Goal: Task Accomplishment & Management: Manage account settings

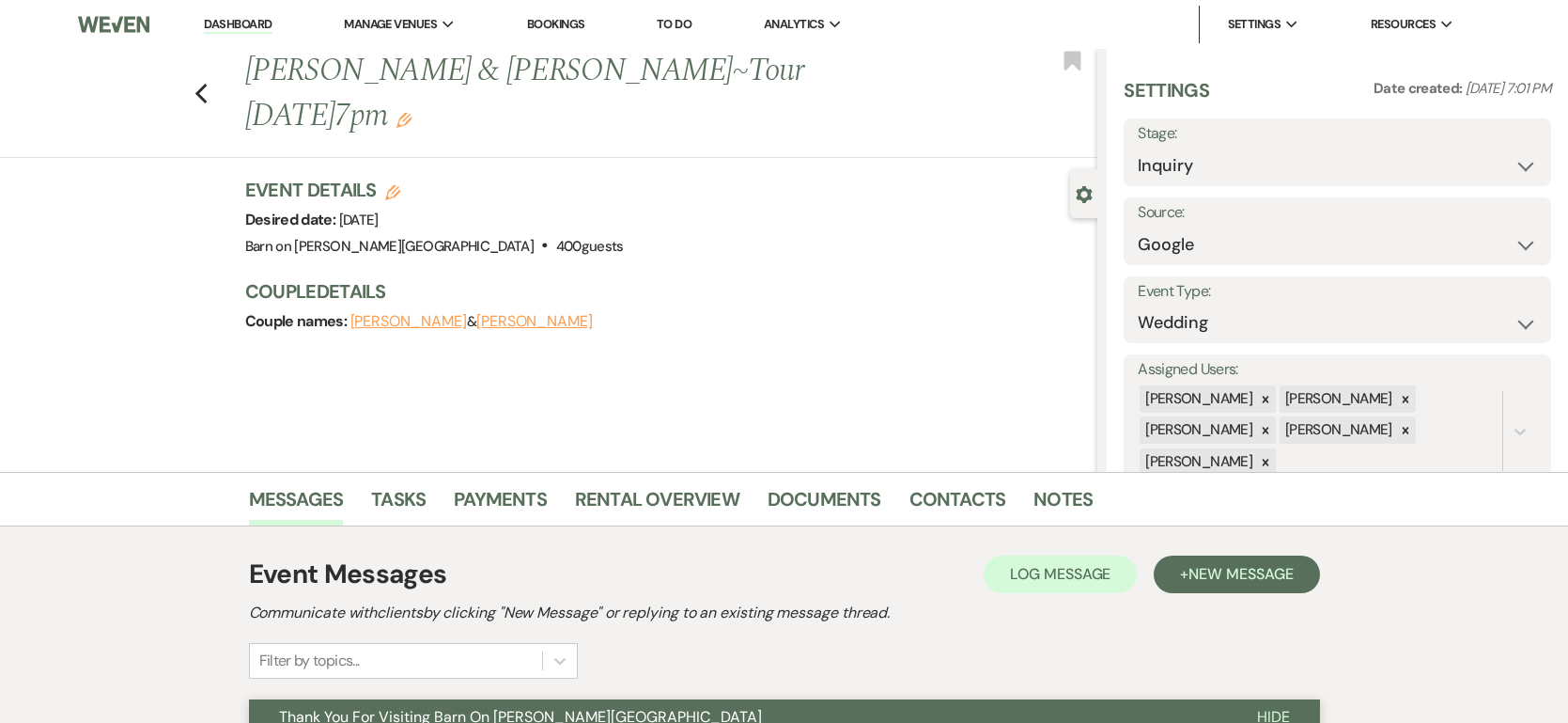
select select "6"
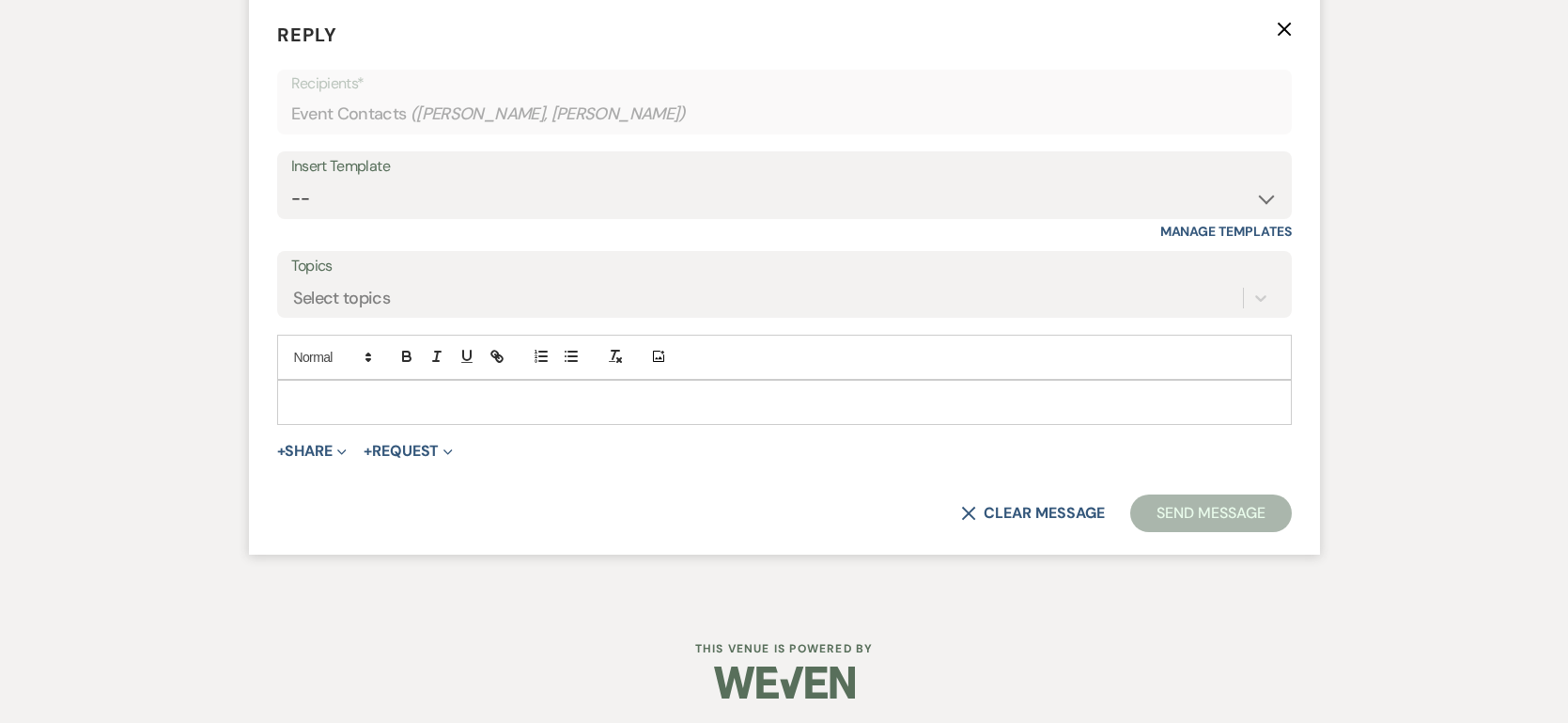
scroll to position [2239, 0]
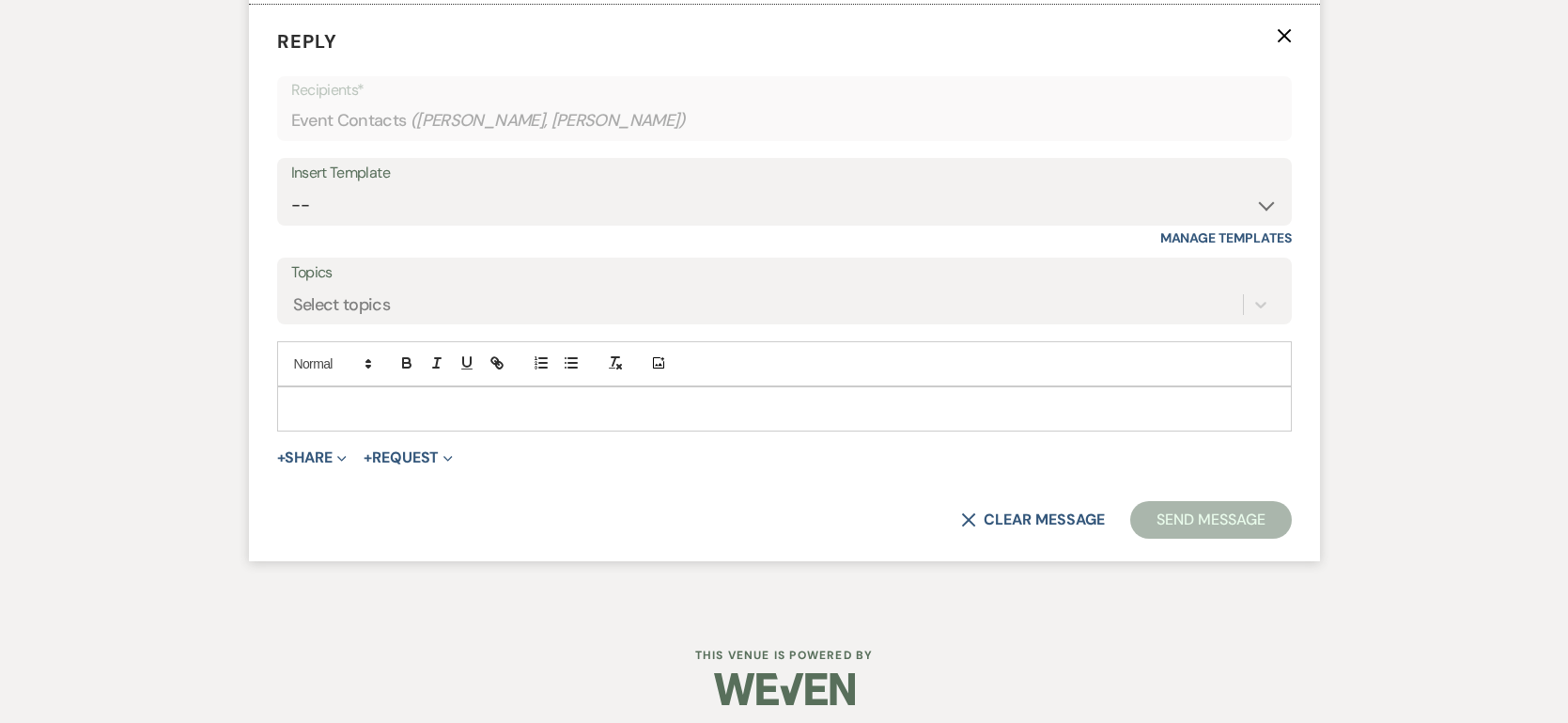
click at [370, 411] on p at bounding box center [784, 408] width 985 height 21
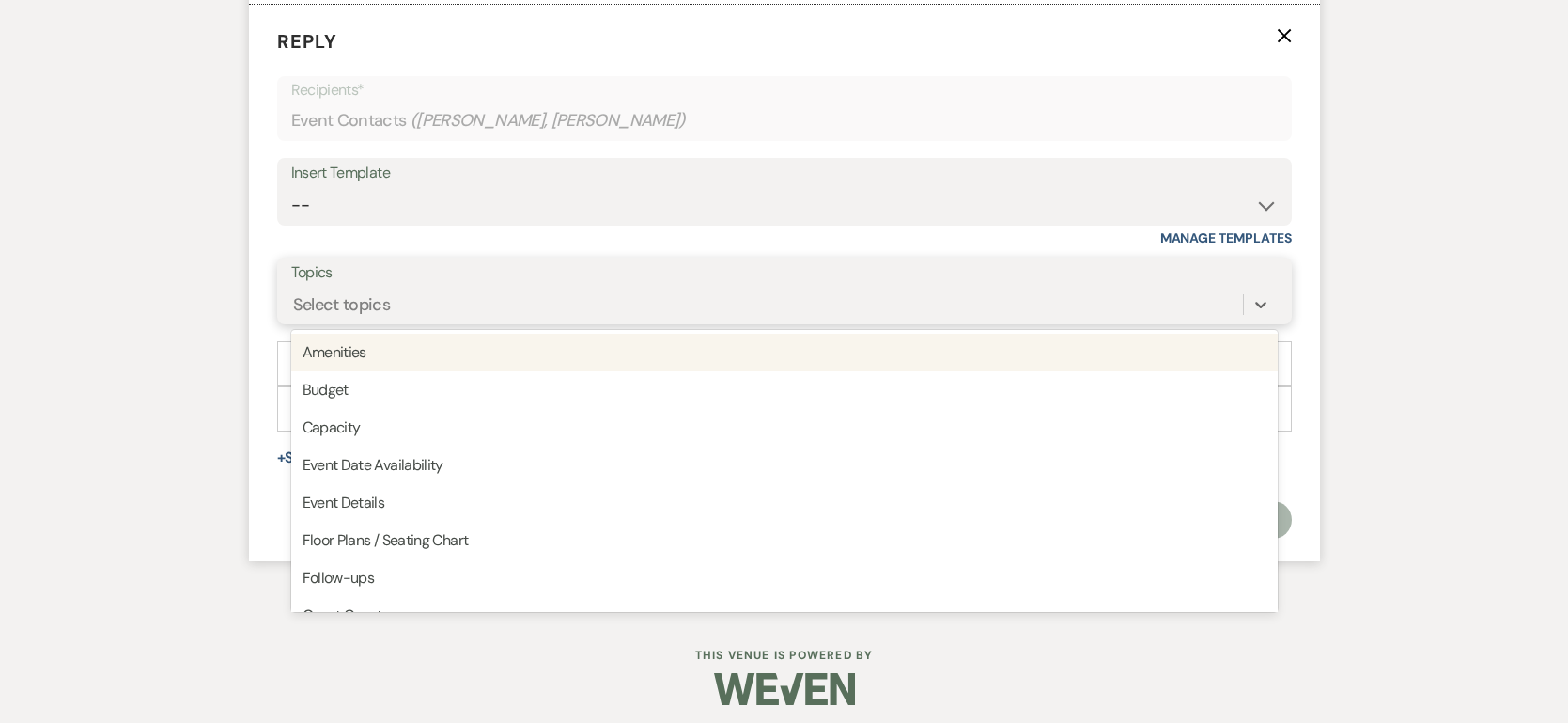
click at [413, 303] on div "Select topics" at bounding box center [767, 304] width 952 height 33
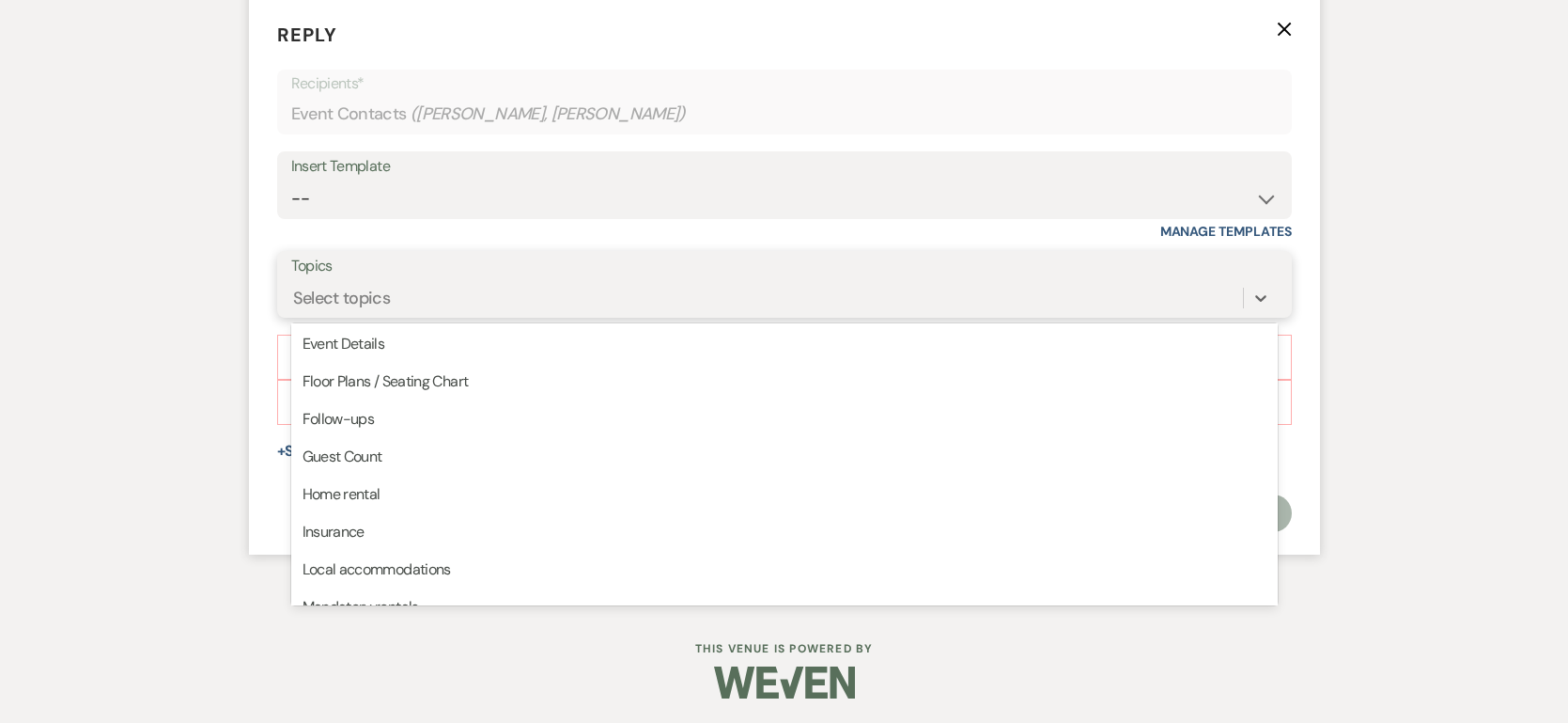
scroll to position [153, 0]
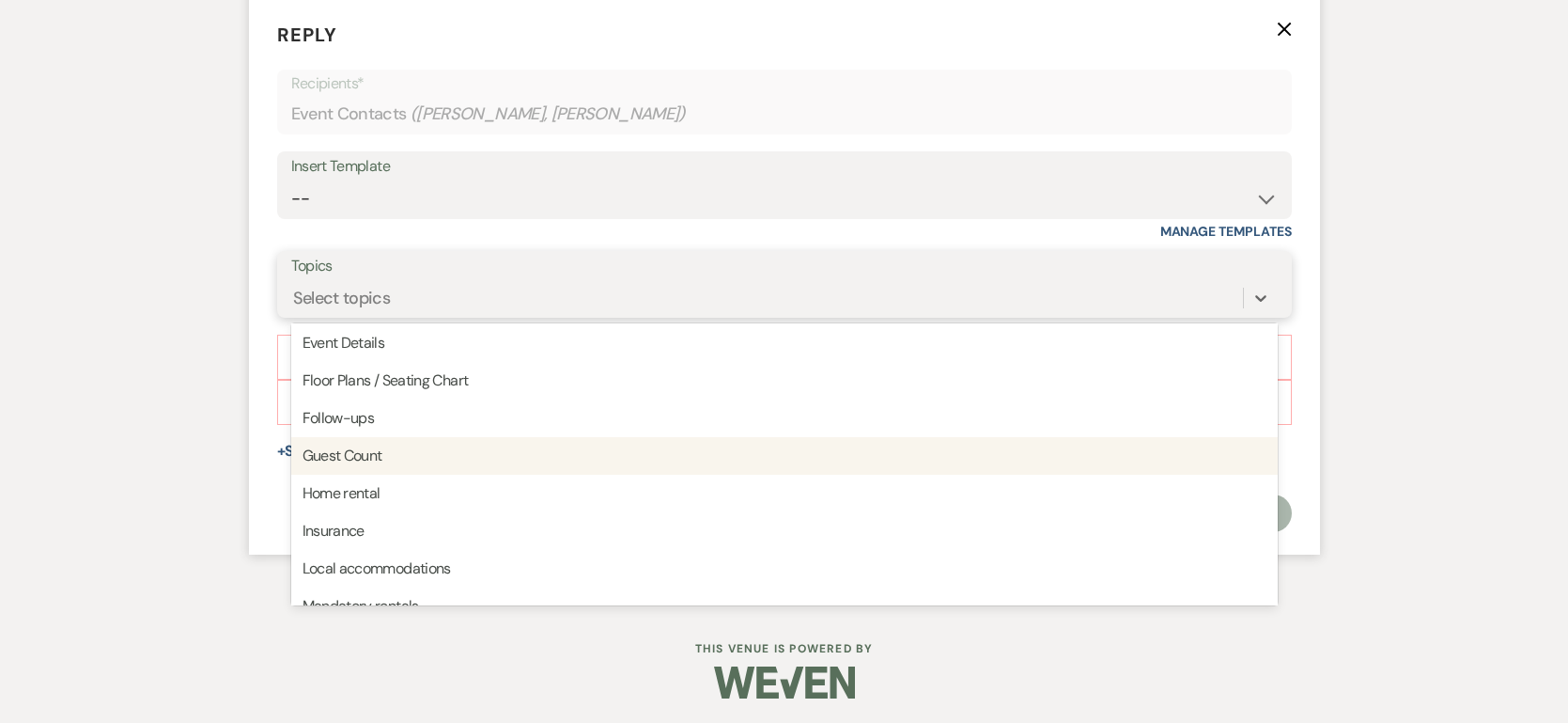
click at [375, 452] on div "Guest Count" at bounding box center [784, 455] width 987 height 37
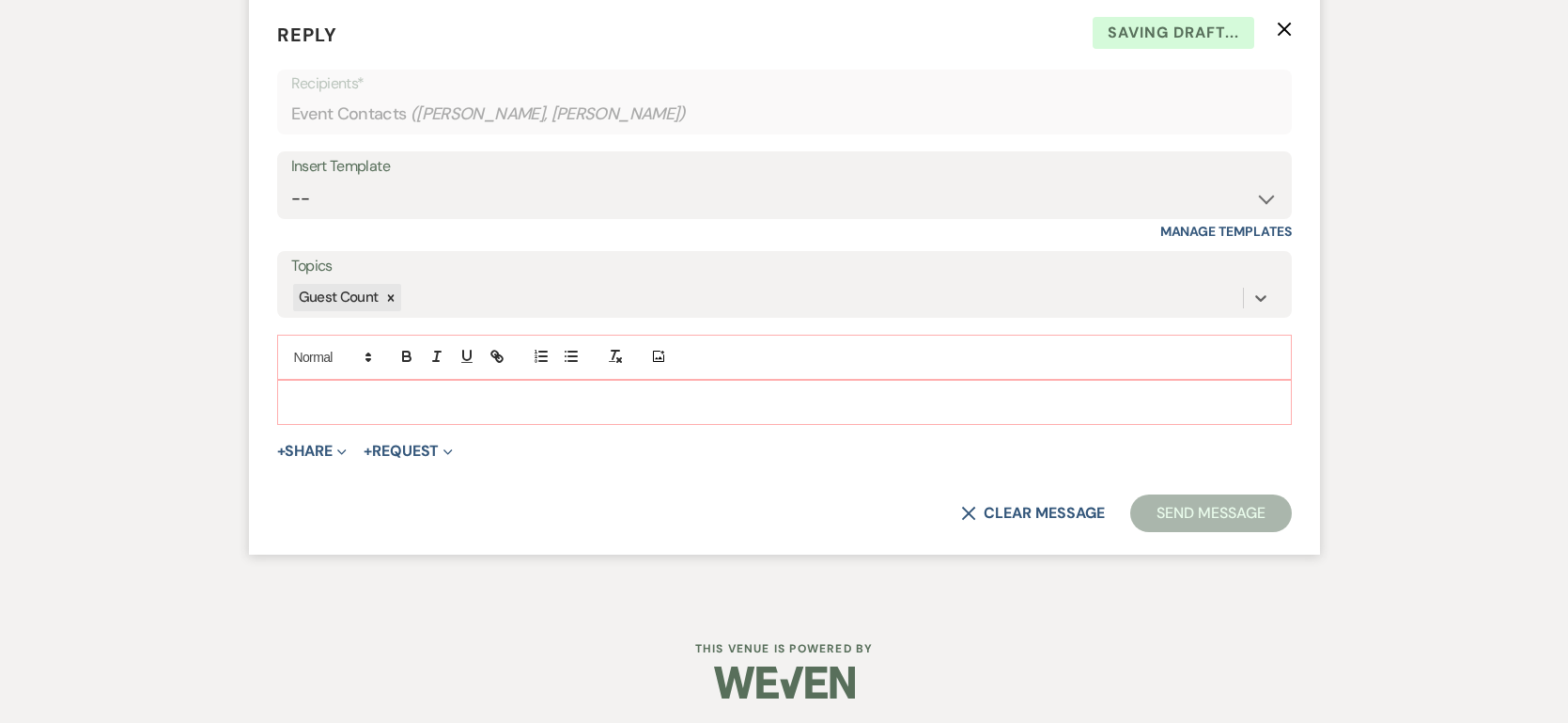
click at [361, 395] on p at bounding box center [784, 402] width 985 height 21
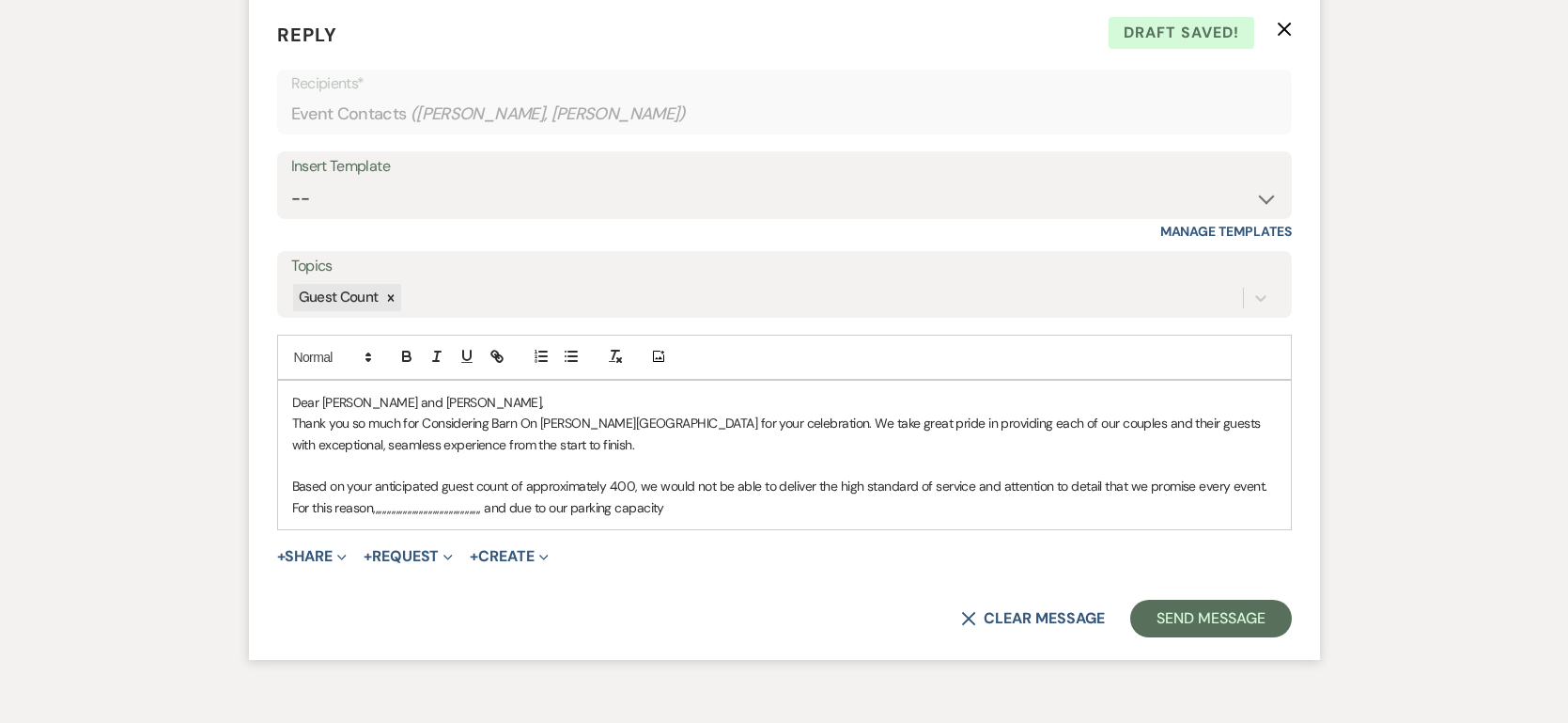
click at [462, 505] on p "Based on your anticipated guest count of approximately 400, we would not be abl…" at bounding box center [784, 496] width 985 height 42
click at [571, 506] on p "Based on your anticipated guest count of approximately 400, we would not be abl…" at bounding box center [784, 496] width 985 height 42
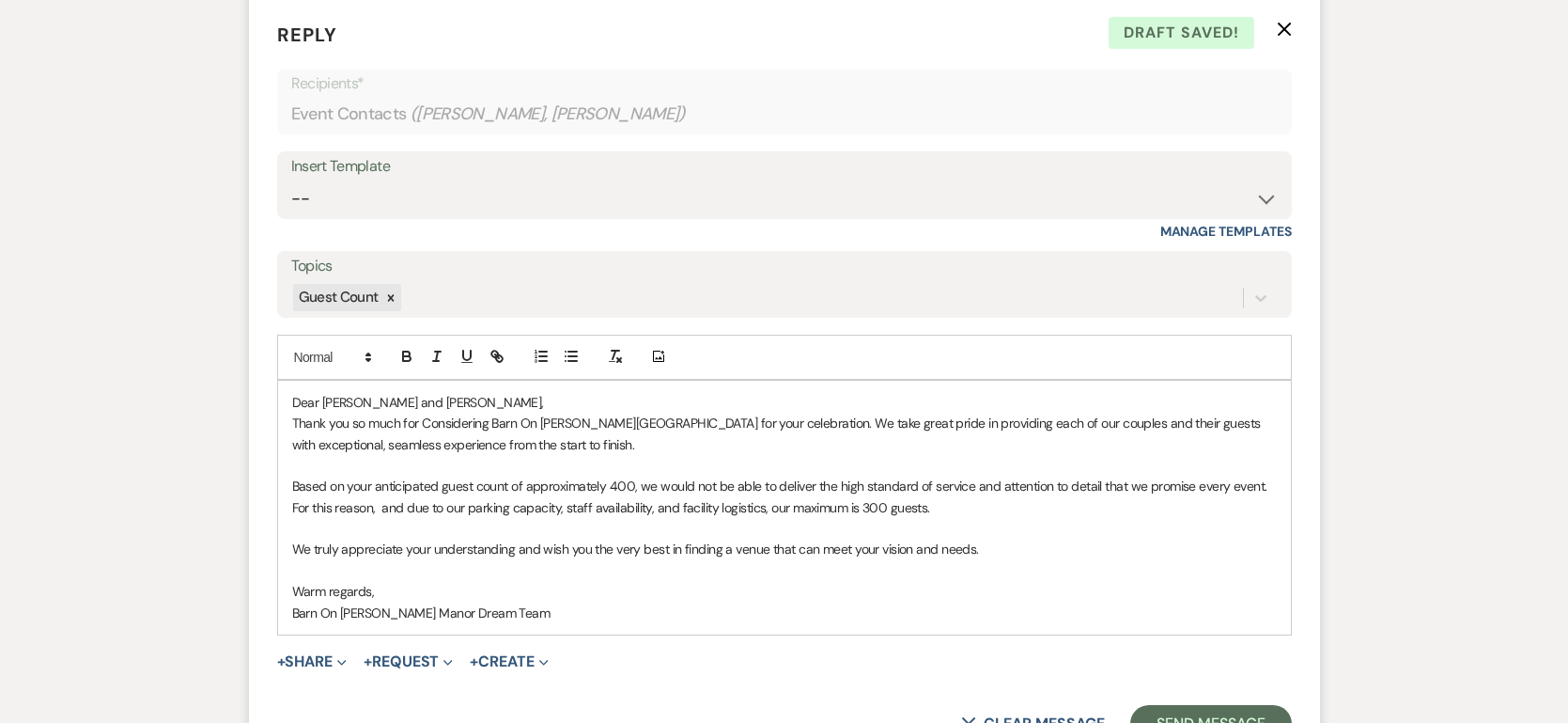
click at [389, 585] on p "Warm regards," at bounding box center [784, 590] width 985 height 21
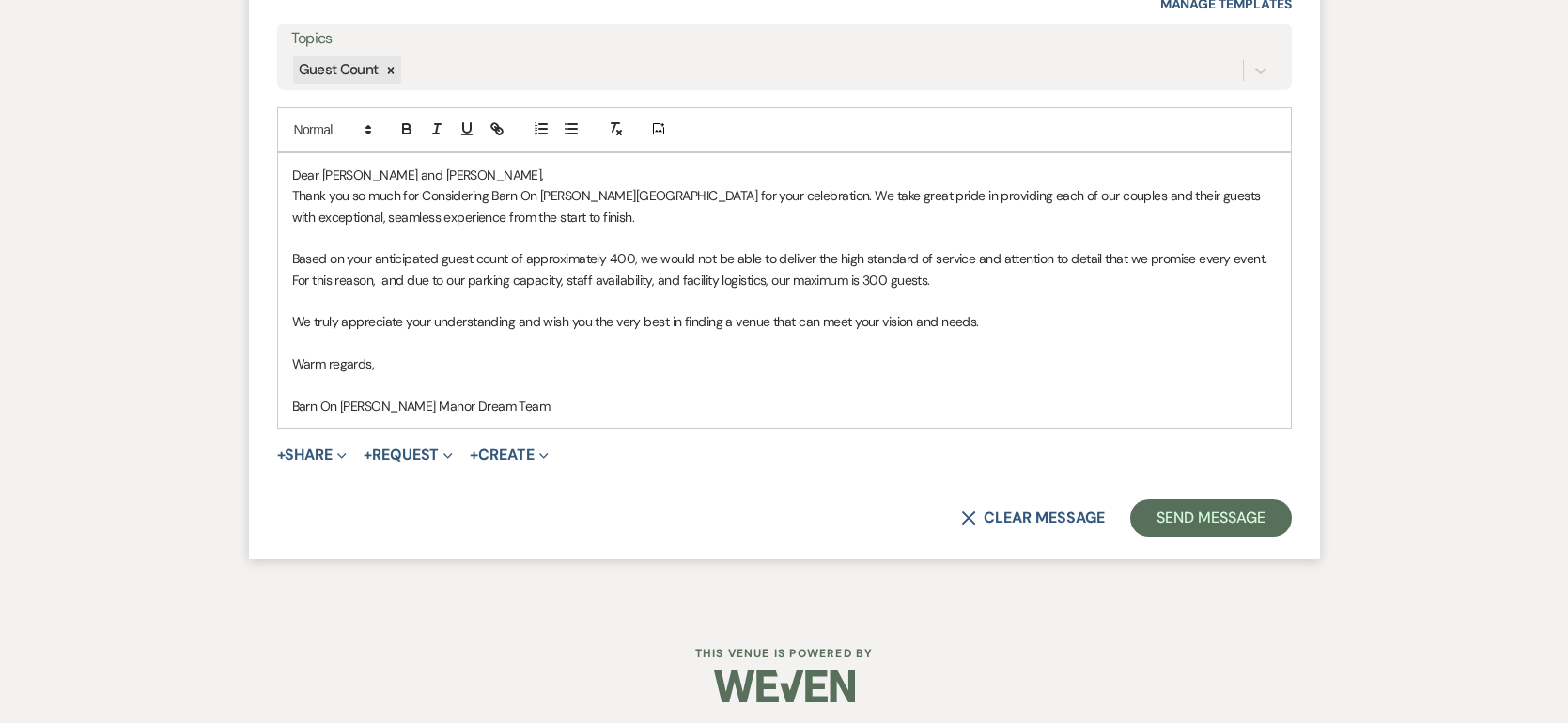
scroll to position [2477, 0]
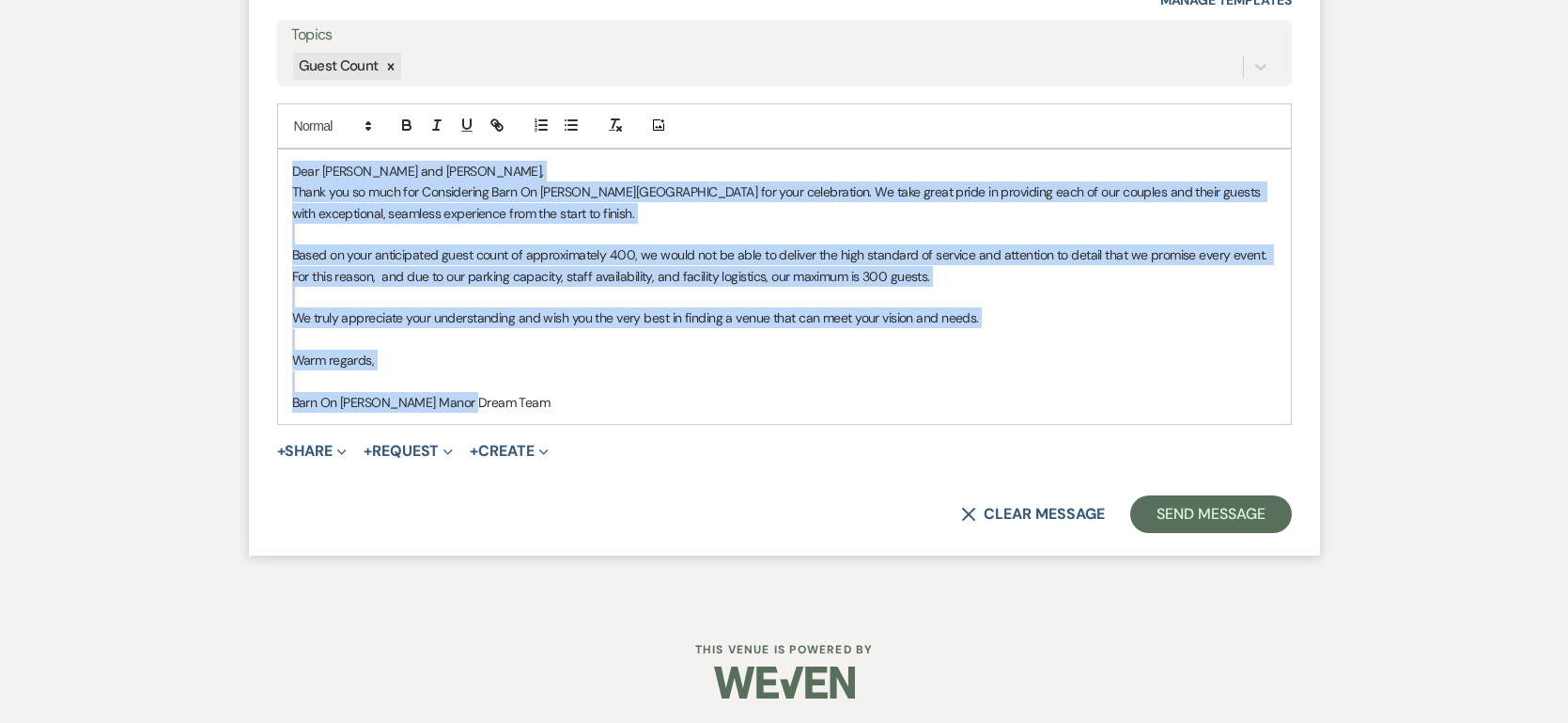
drag, startPoint x: 284, startPoint y: 162, endPoint x: 1070, endPoint y: 415, distance: 825.7
click at [1070, 415] on div "Dear [PERSON_NAME] and [PERSON_NAME], Thank you so much for Considering Barn On…" at bounding box center [784, 287] width 1013 height 276
copy div "Dear [PERSON_NAME] and [PERSON_NAME], Thank you so much for Considering Barn On…"
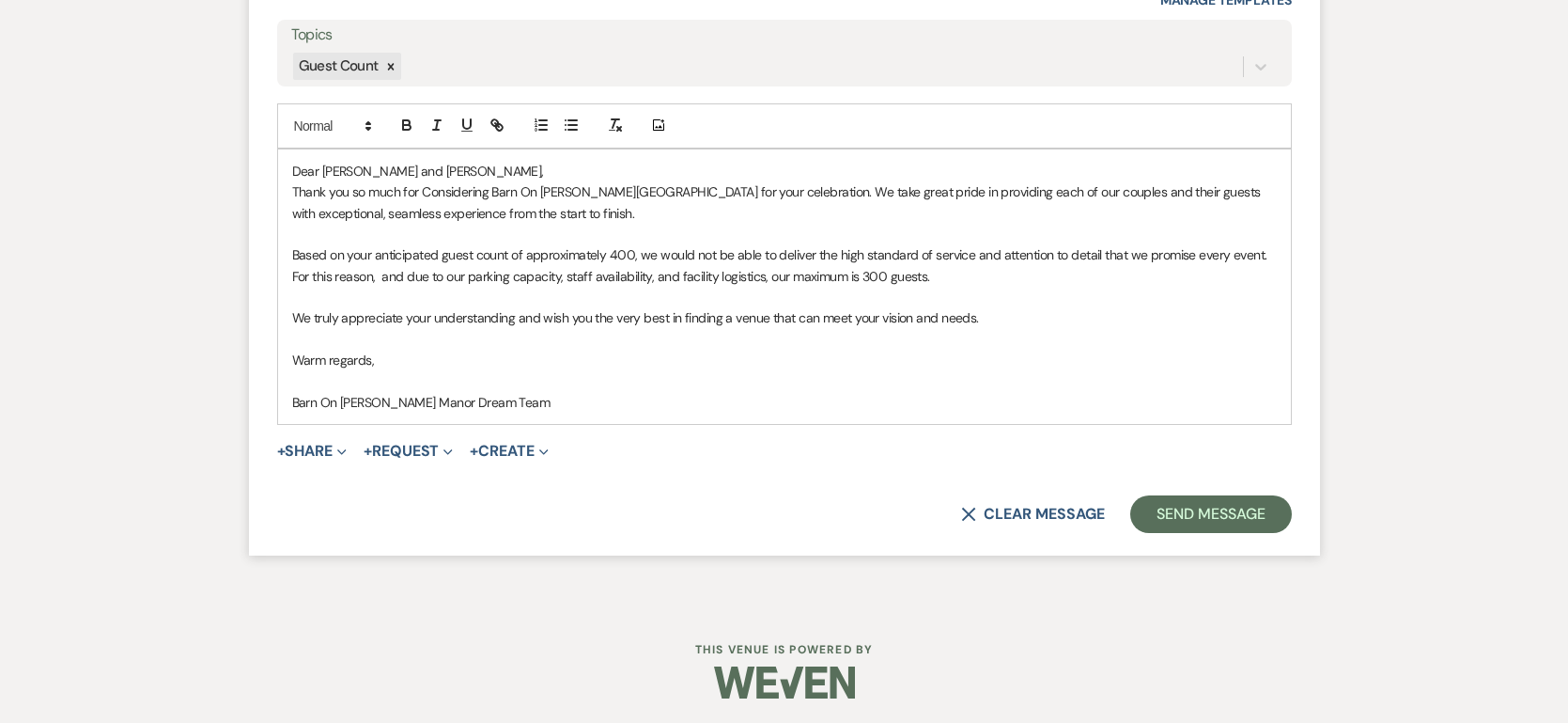
scroll to position [2246, 0]
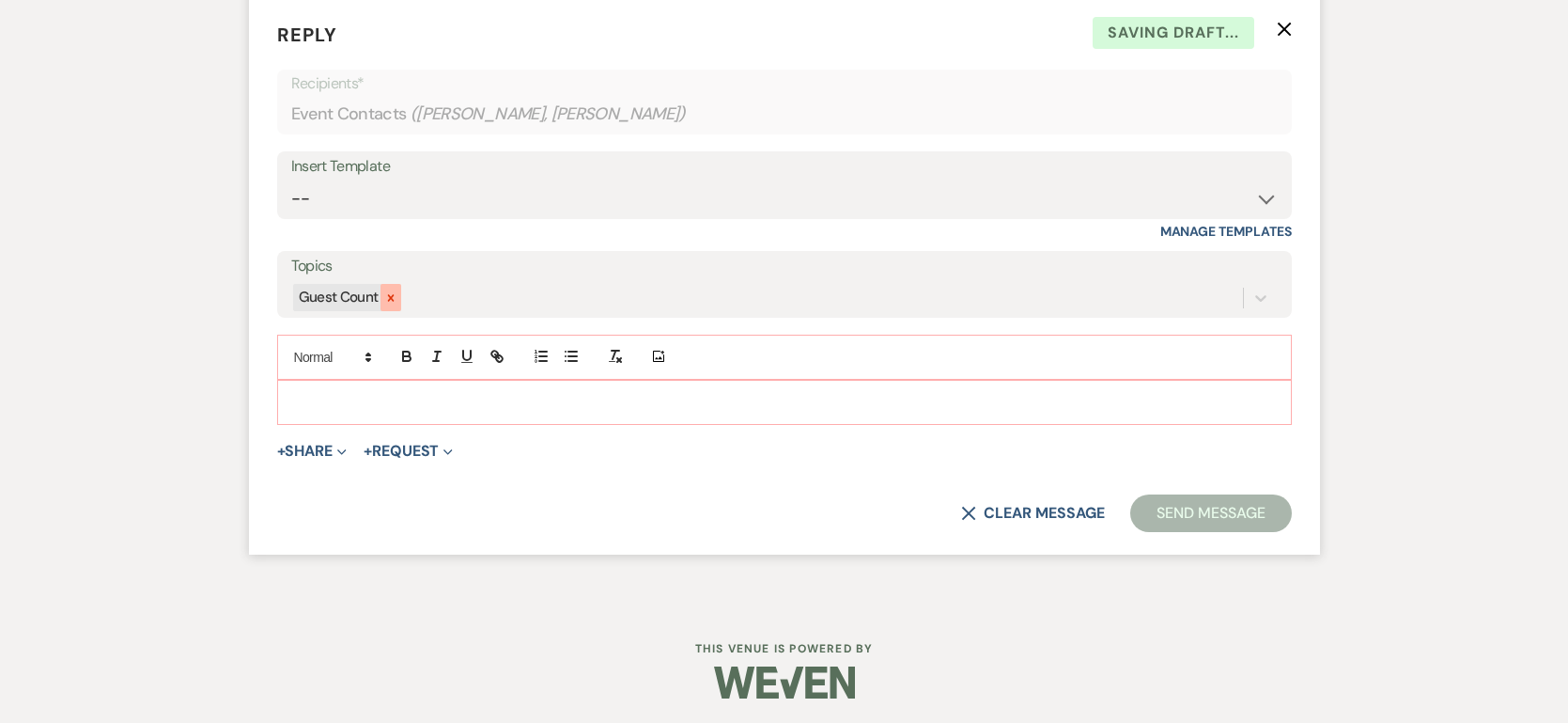
click at [391, 296] on icon at bounding box center [391, 297] width 7 height 7
click at [1057, 509] on button "X Clear message" at bounding box center [1033, 512] width 143 height 15
click at [1284, 28] on icon "X" at bounding box center [1284, 28] width 15 height 15
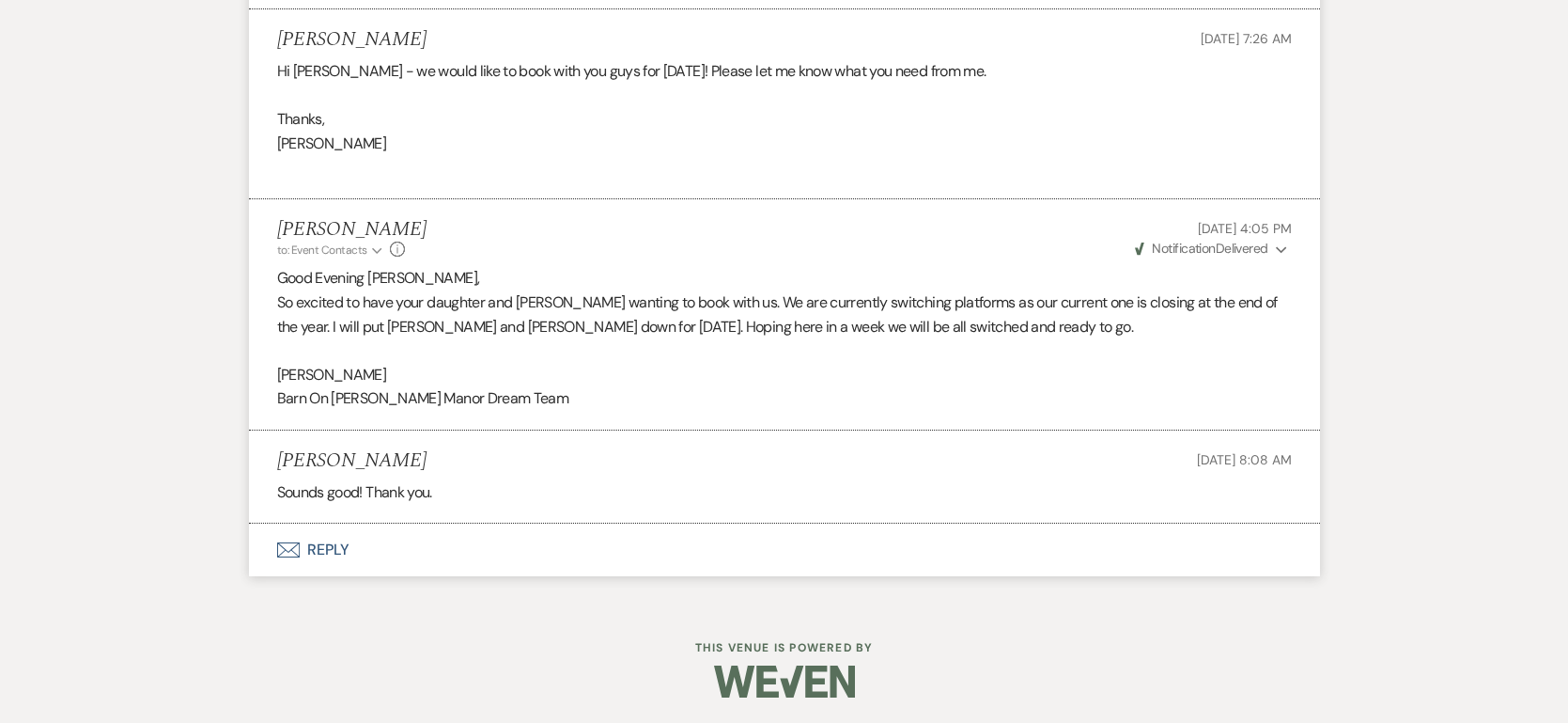
scroll to position [0, 0]
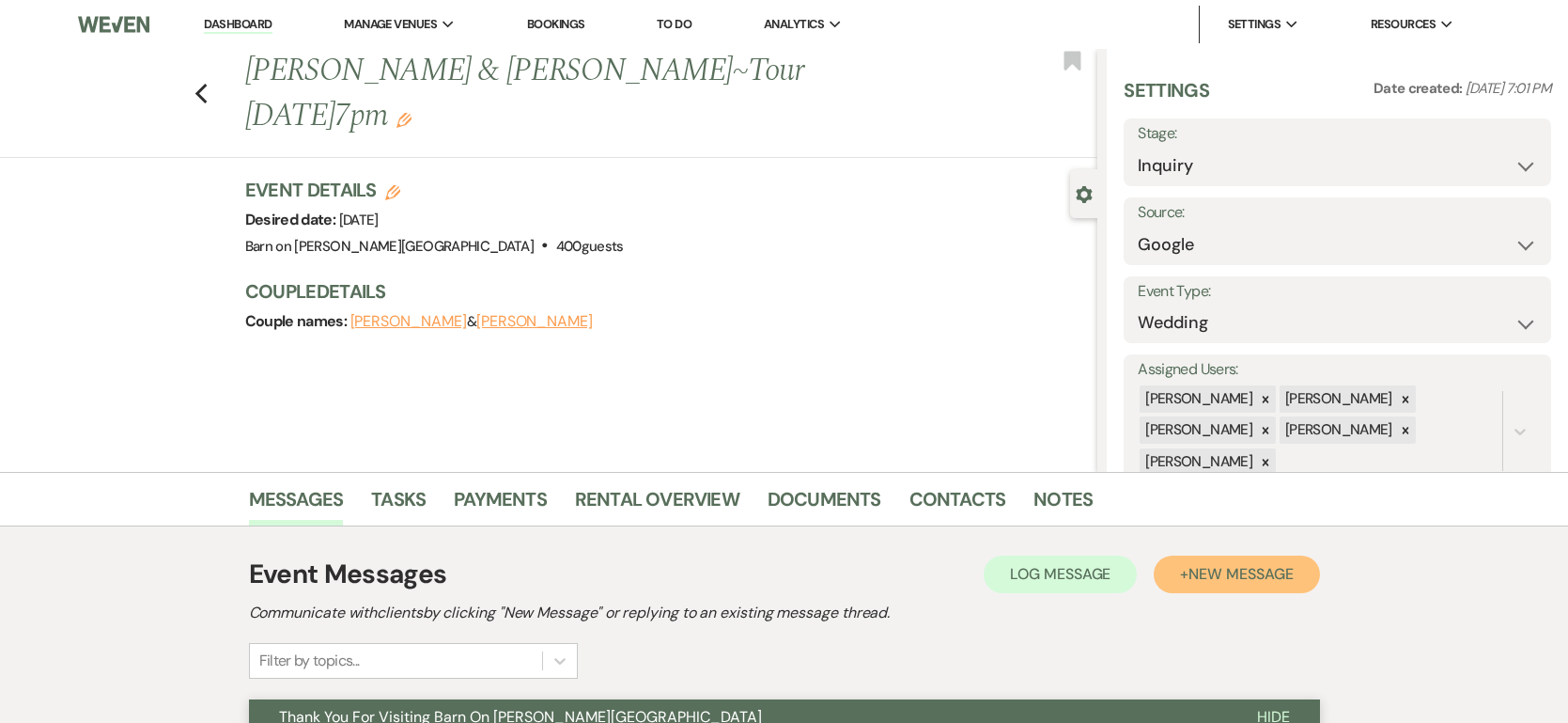
click at [1234, 566] on span "New Message" at bounding box center [1241, 574] width 105 height 20
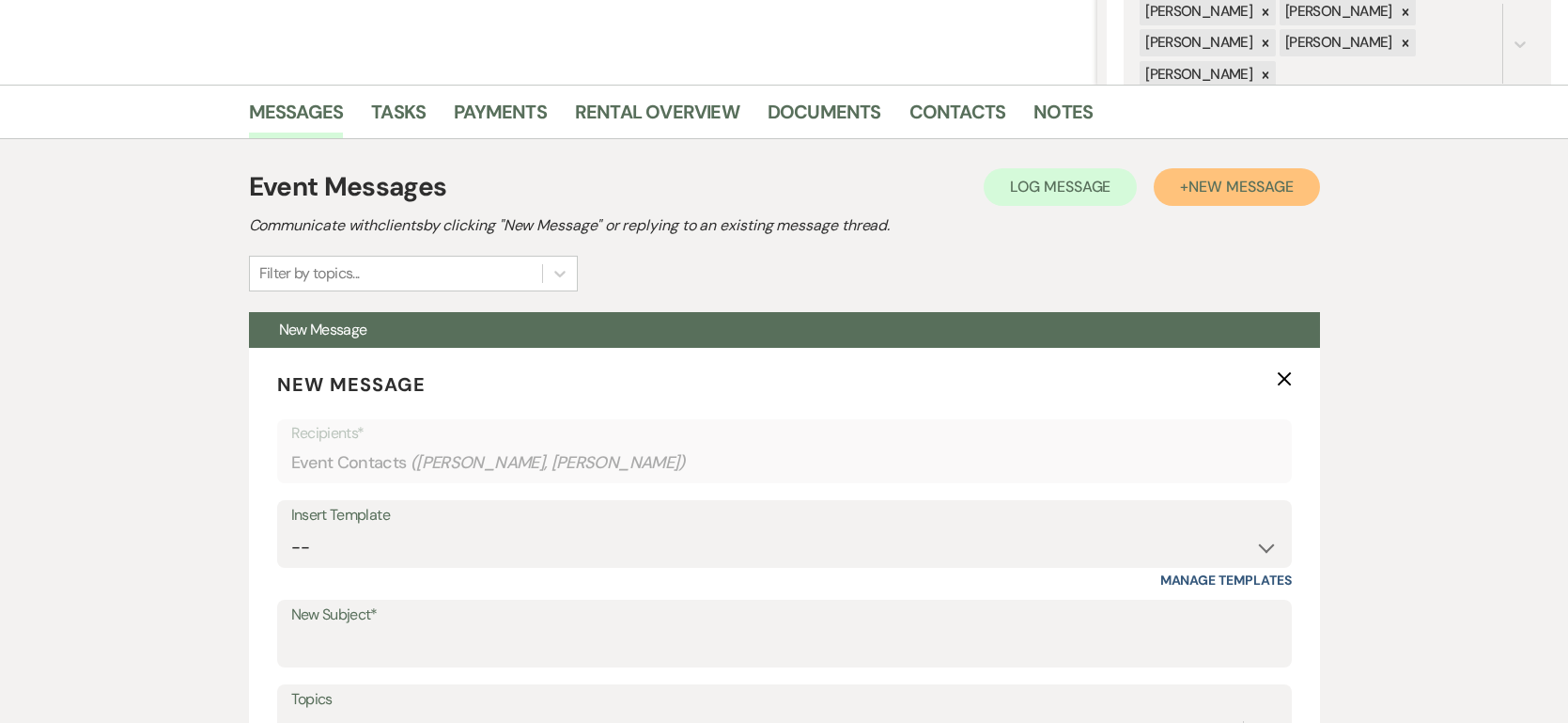
scroll to position [405, 0]
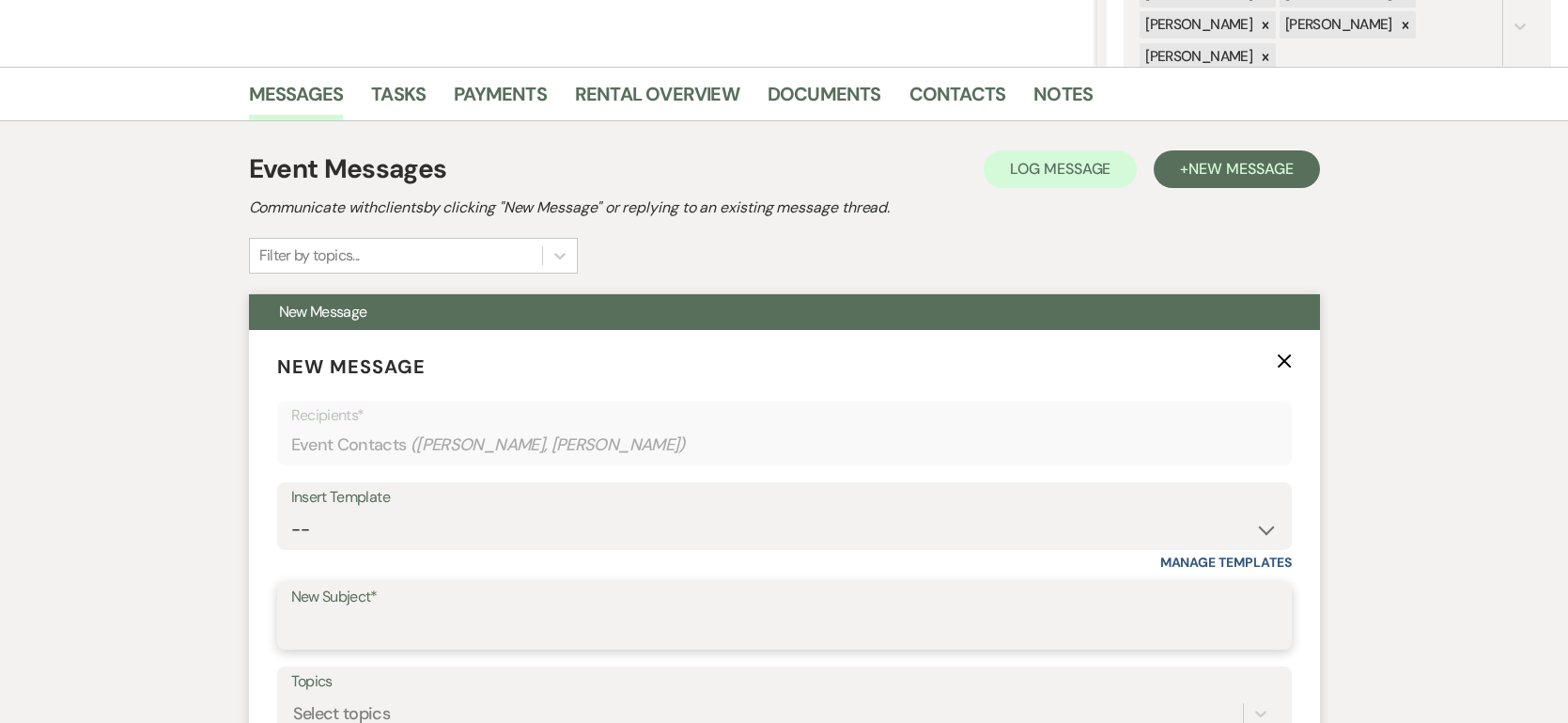
click at [441, 627] on input "New Subject*" at bounding box center [784, 629] width 987 height 37
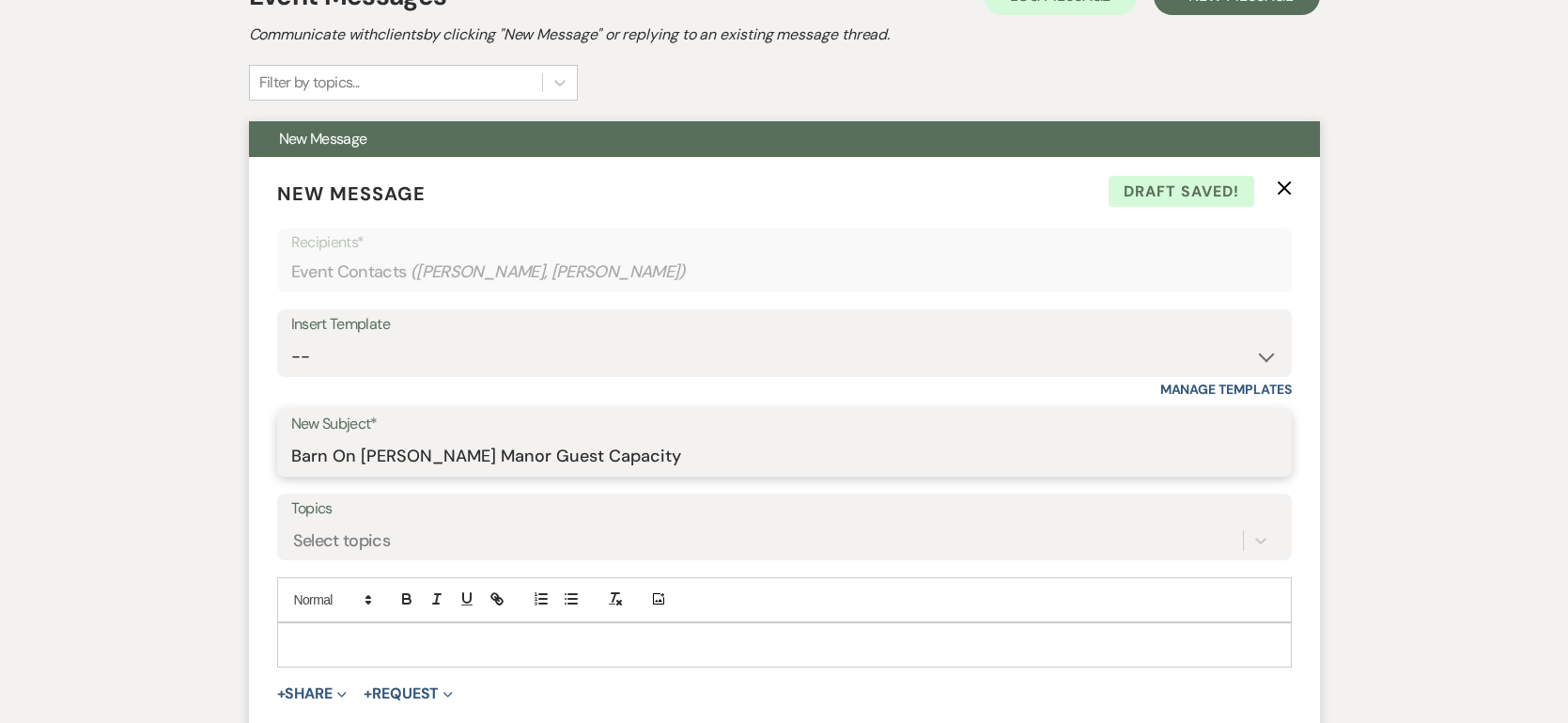
scroll to position [579, 0]
type input "Barn On [PERSON_NAME] Manor Guest Capacity"
click at [418, 643] on p at bounding box center [784, 643] width 985 height 21
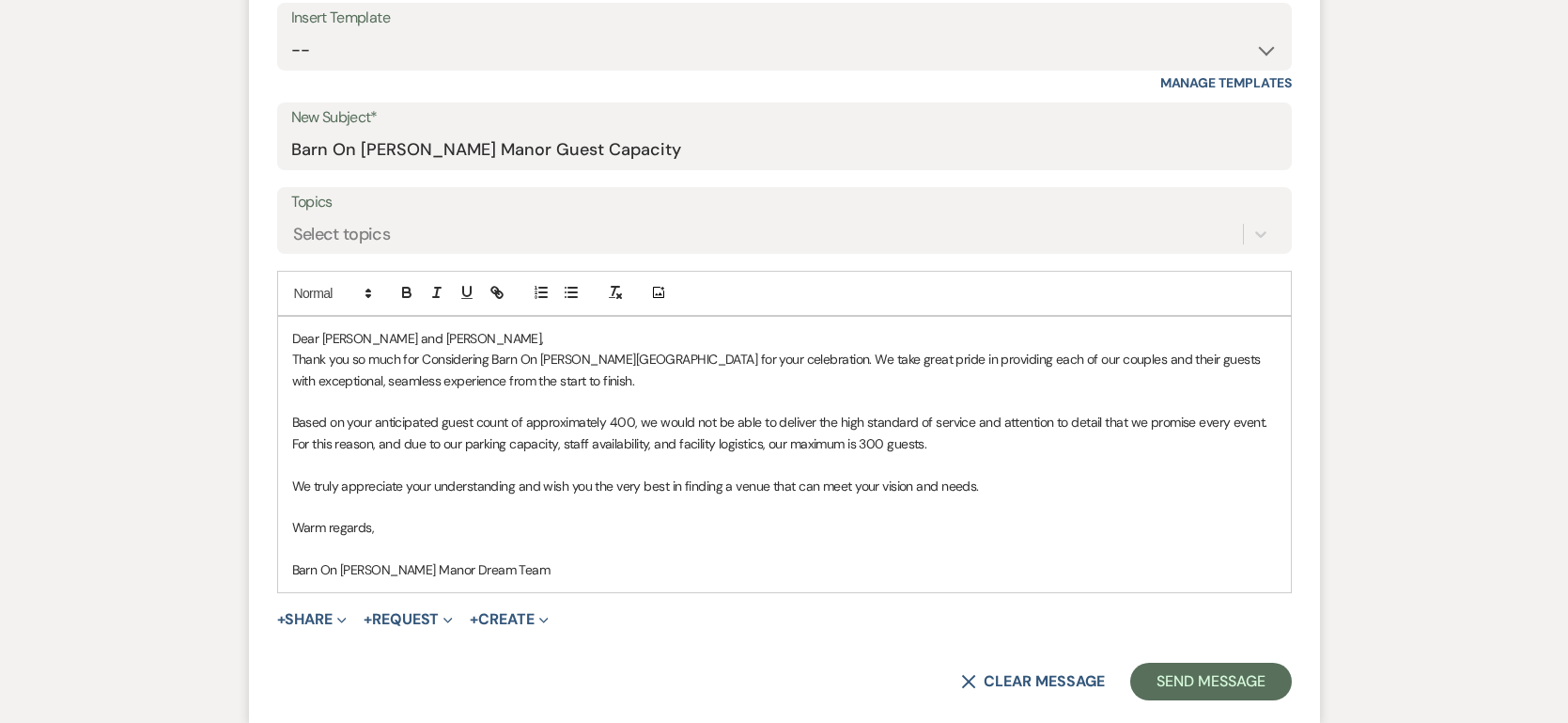
scroll to position [887, 0]
click at [1224, 673] on button "Send Message" at bounding box center [1210, 678] width 160 height 37
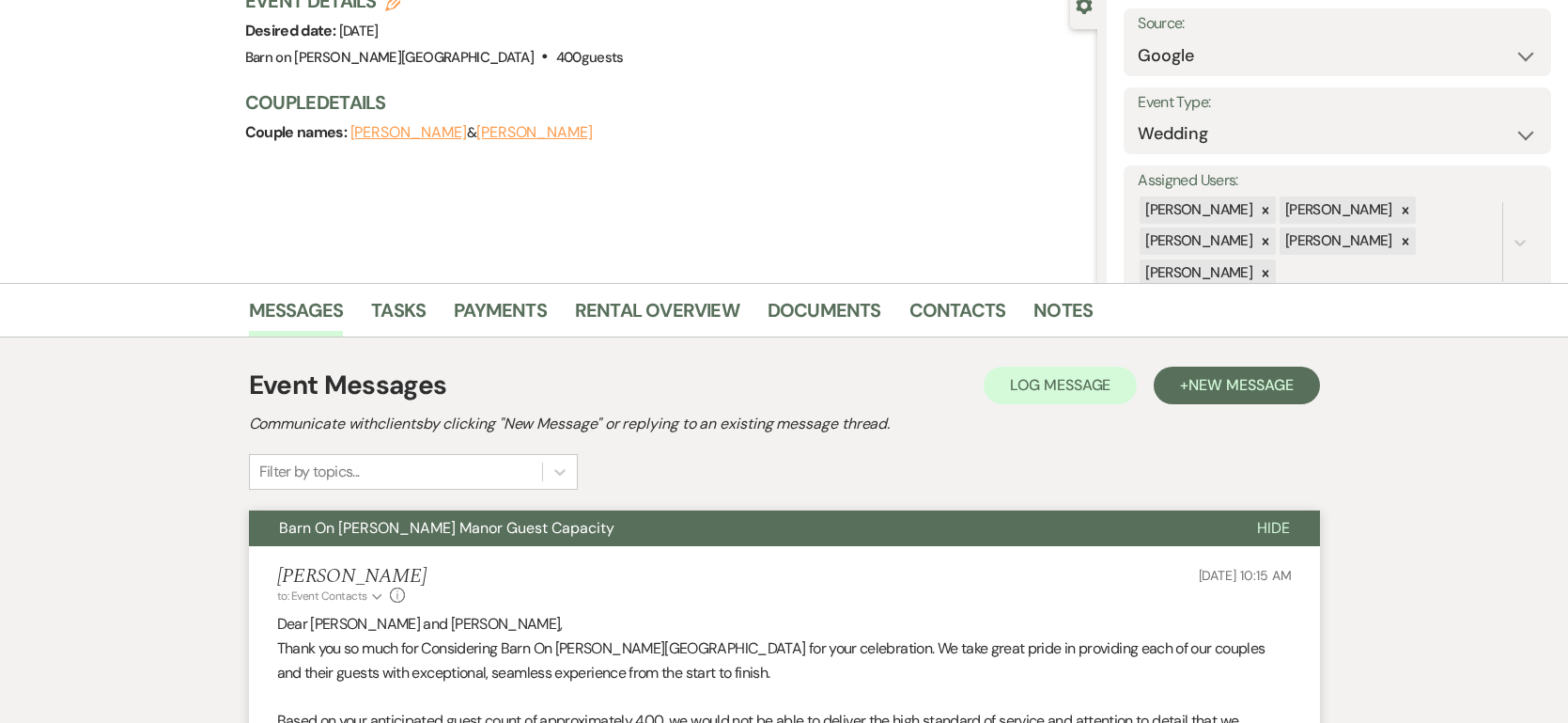
scroll to position [0, 0]
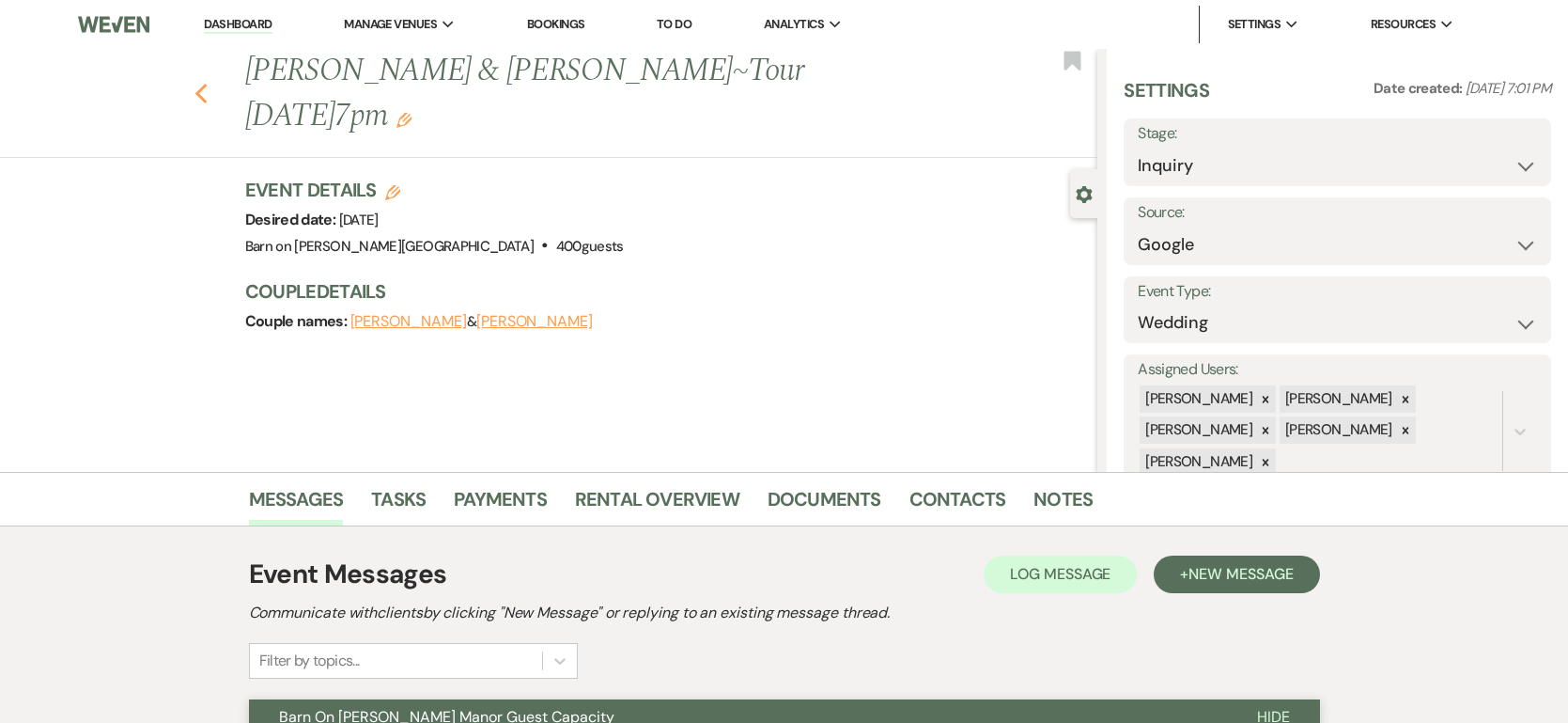
click at [199, 84] on use "button" at bounding box center [200, 94] width 13 height 21
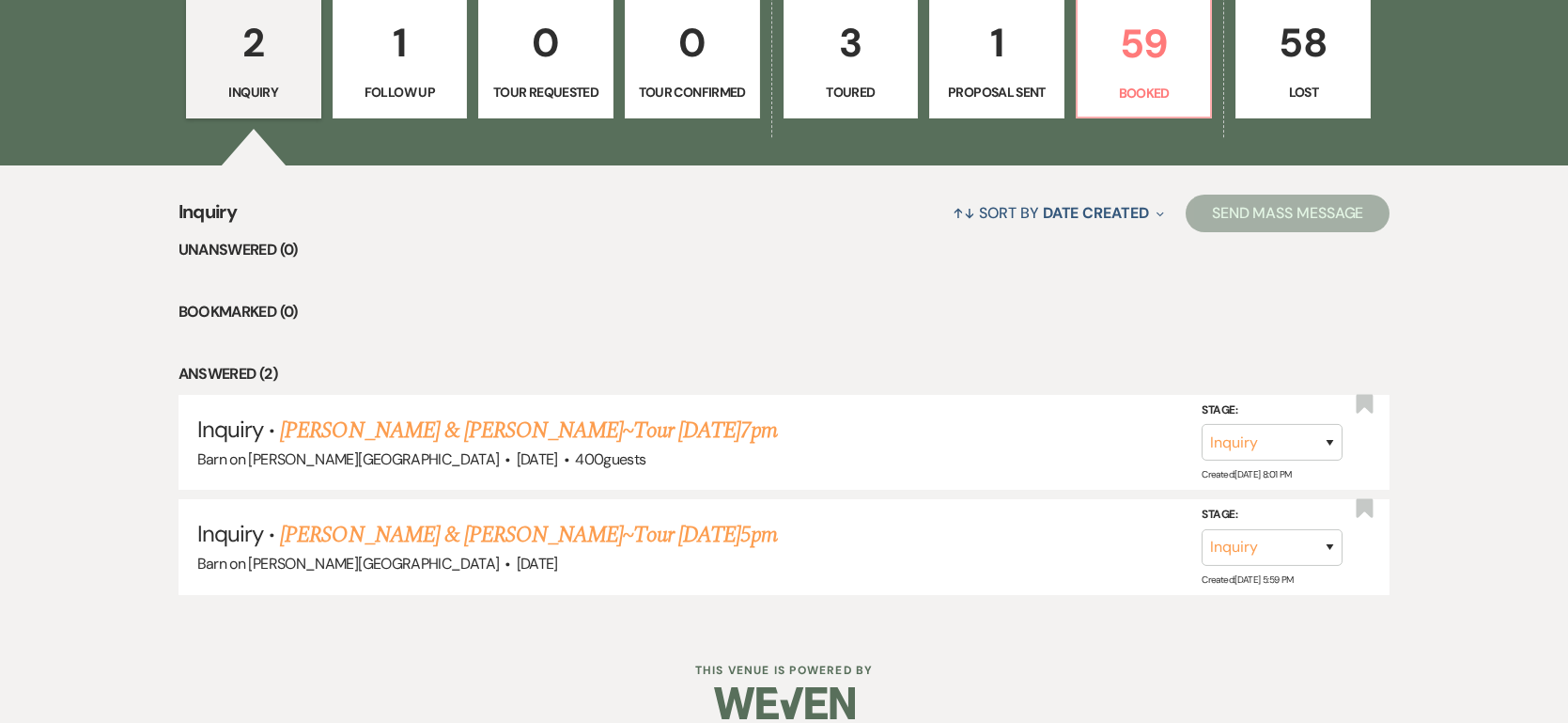
scroll to position [604, 0]
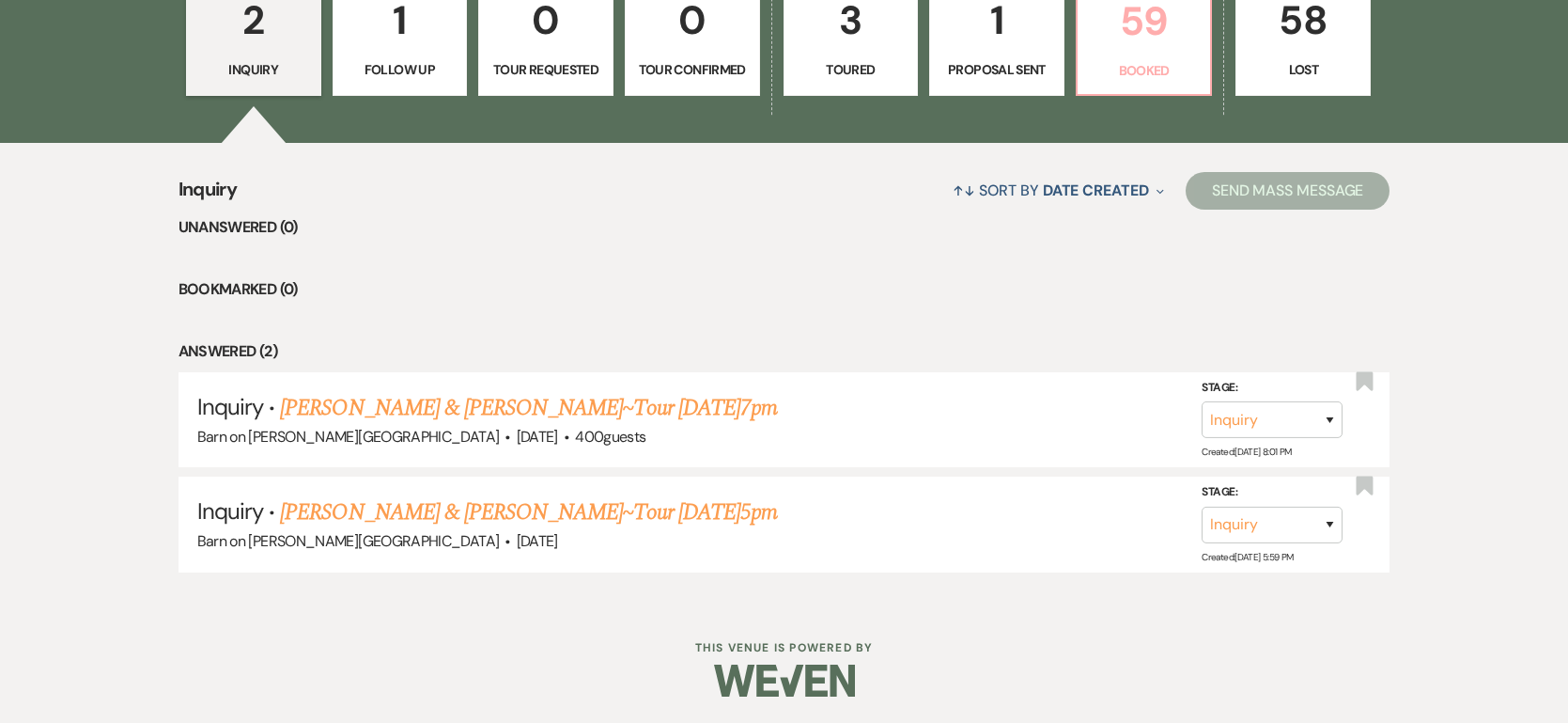
click at [1147, 81] on p "Booked" at bounding box center [1144, 70] width 110 height 21
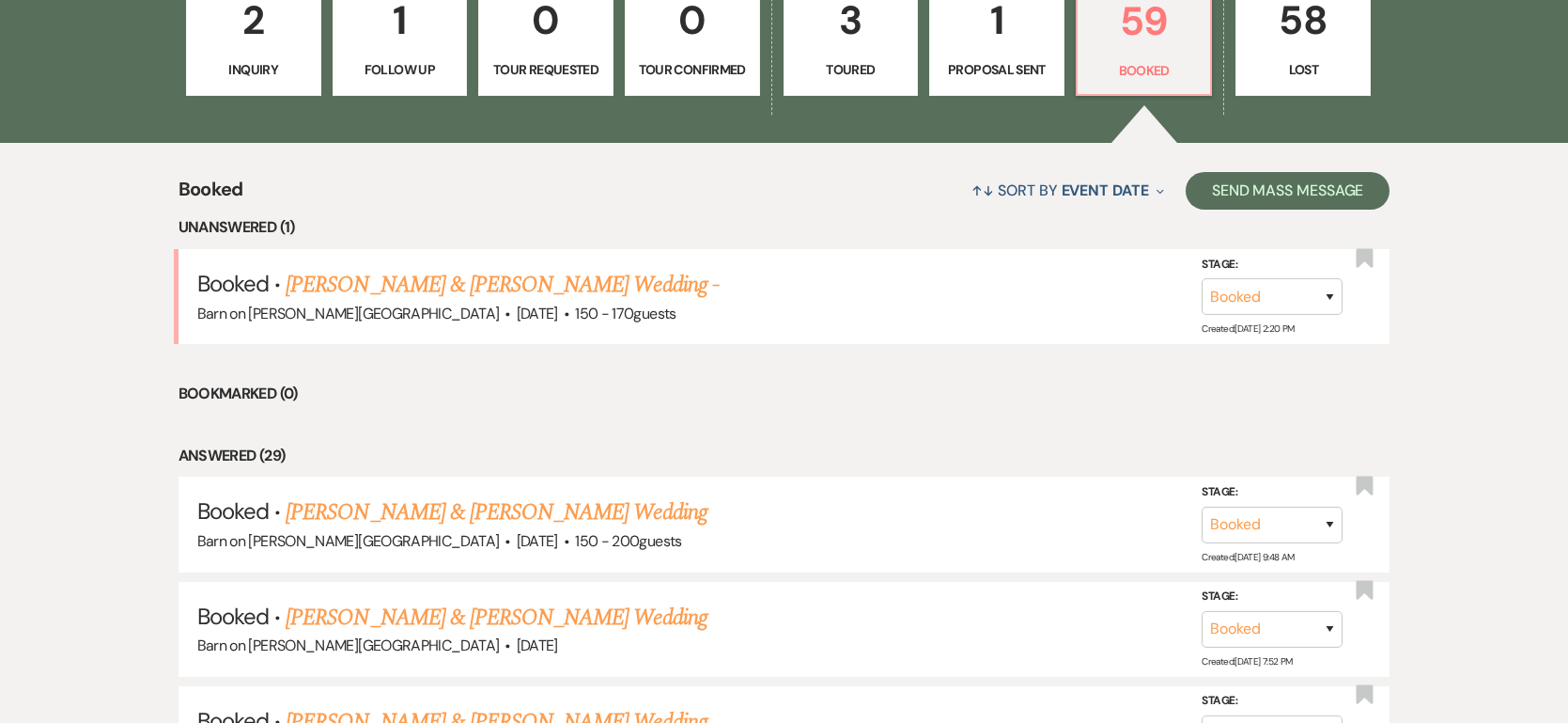
click at [240, 60] on p "Inquiry" at bounding box center [253, 69] width 110 height 21
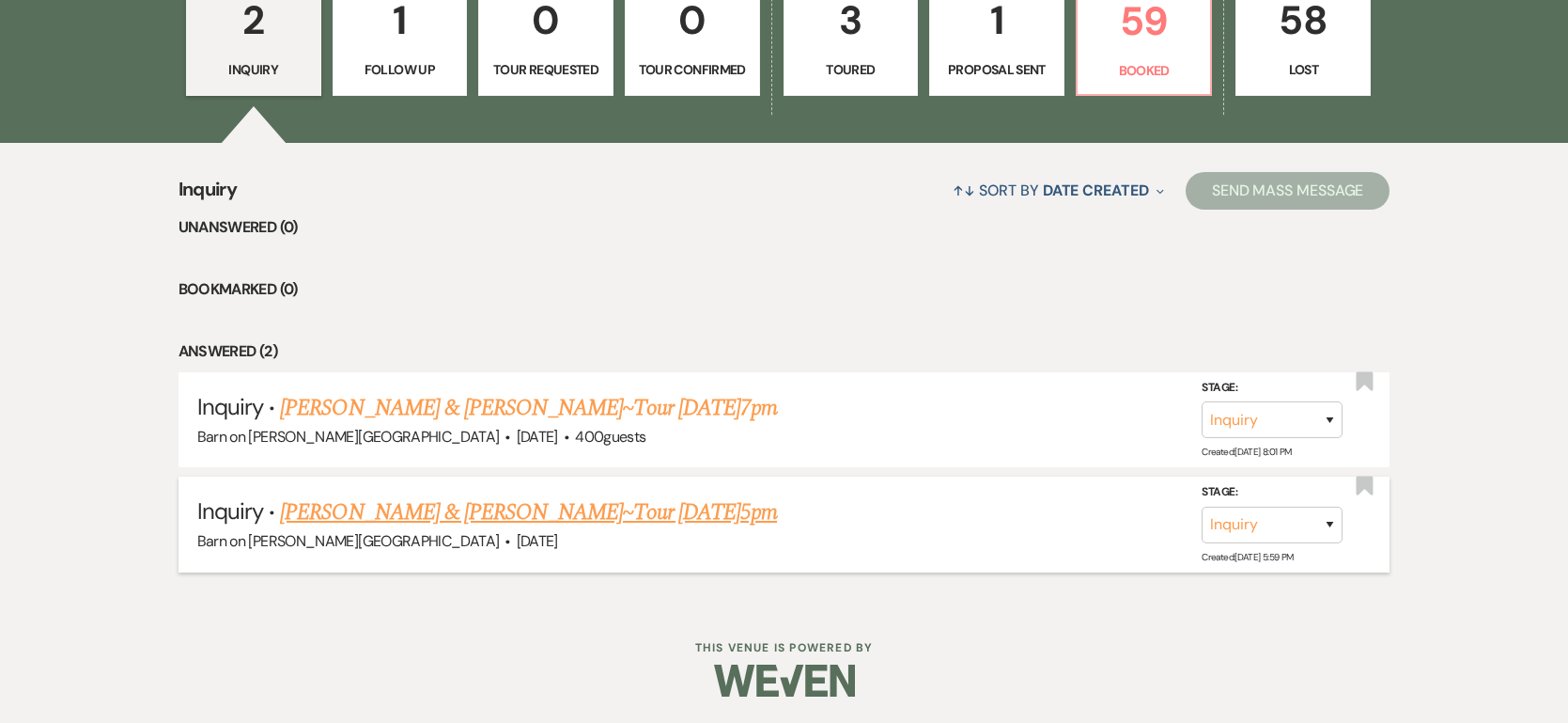
click at [333, 510] on link "[PERSON_NAME] & [PERSON_NAME]~Tour [DATE]5pm" at bounding box center [529, 512] width 497 height 34
select select "8"
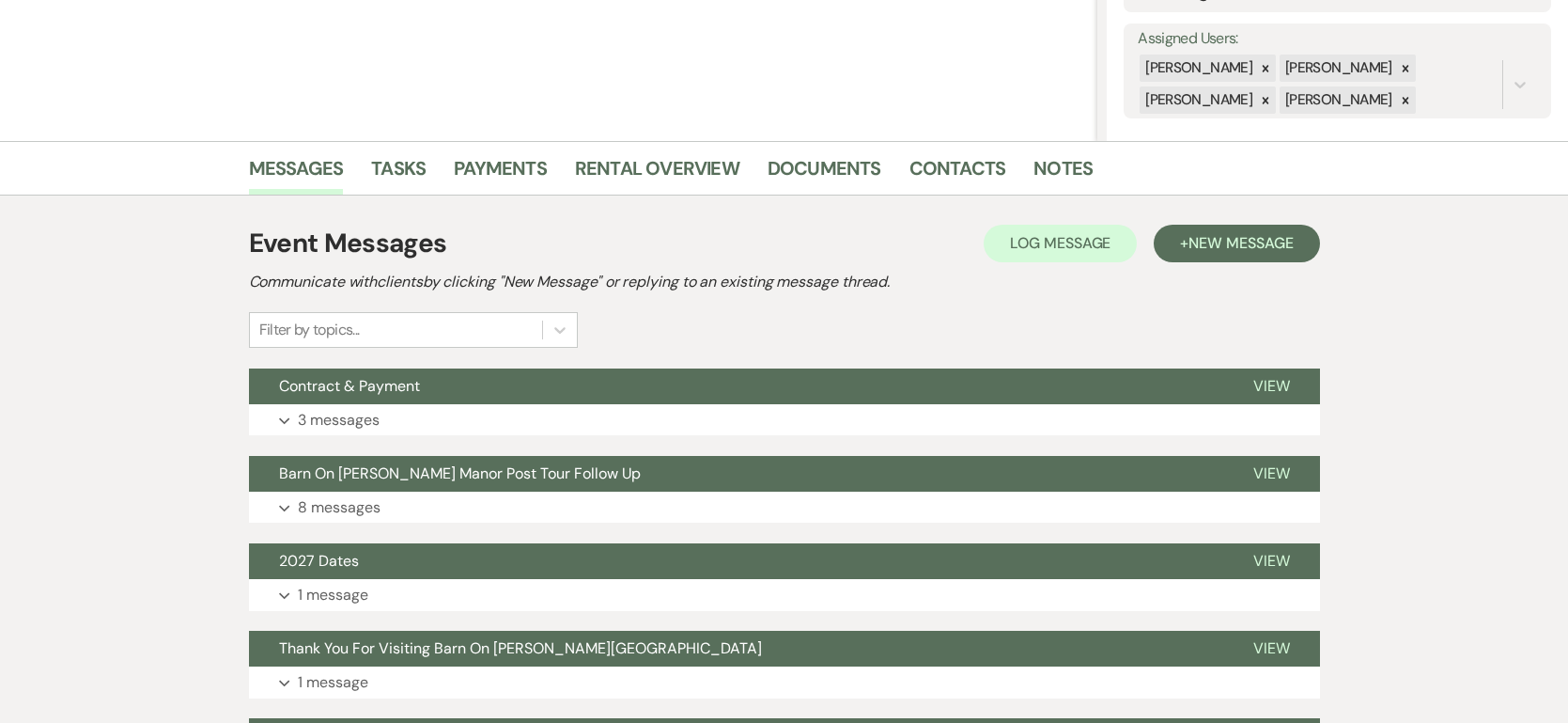
scroll to position [331, 0]
click at [341, 416] on p "3 messages" at bounding box center [339, 419] width 82 height 24
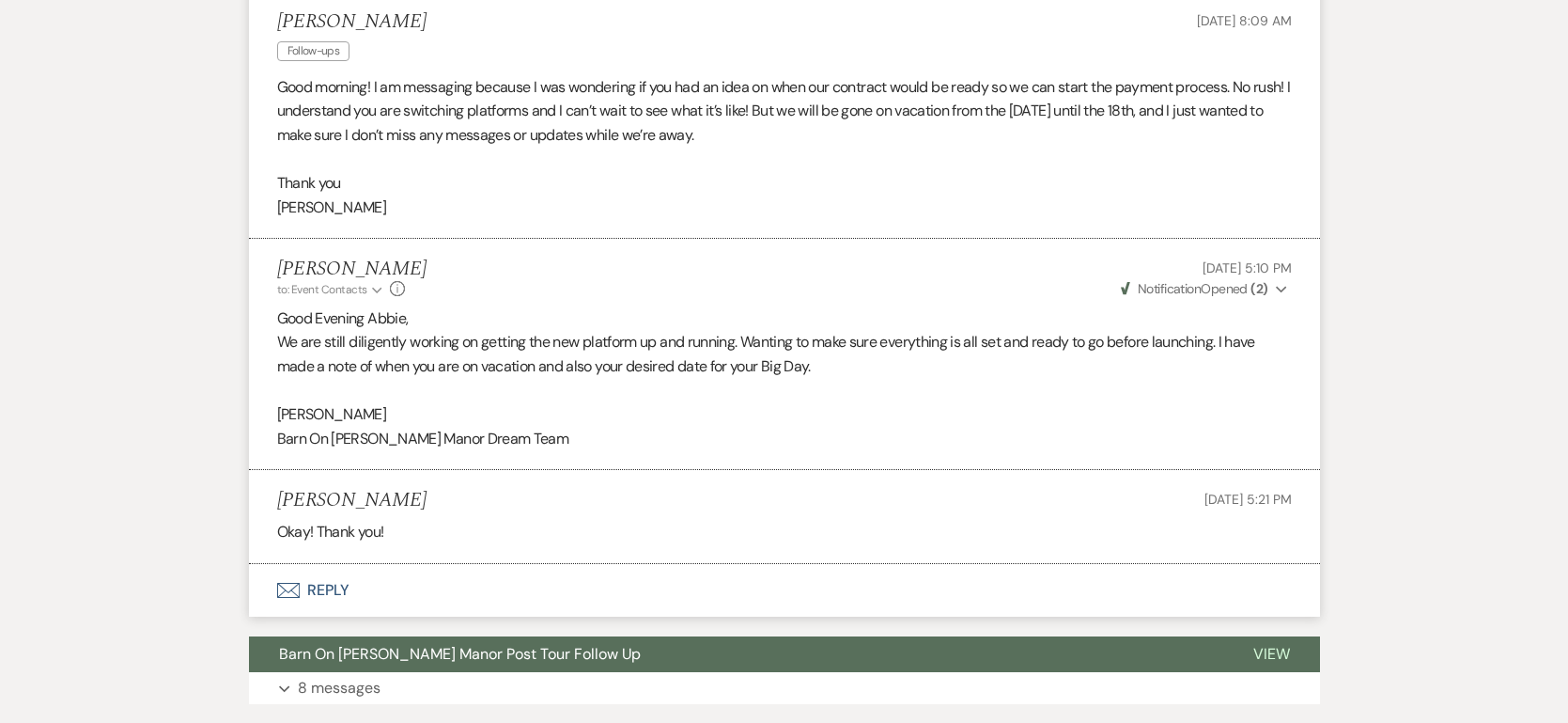
scroll to position [741, 0]
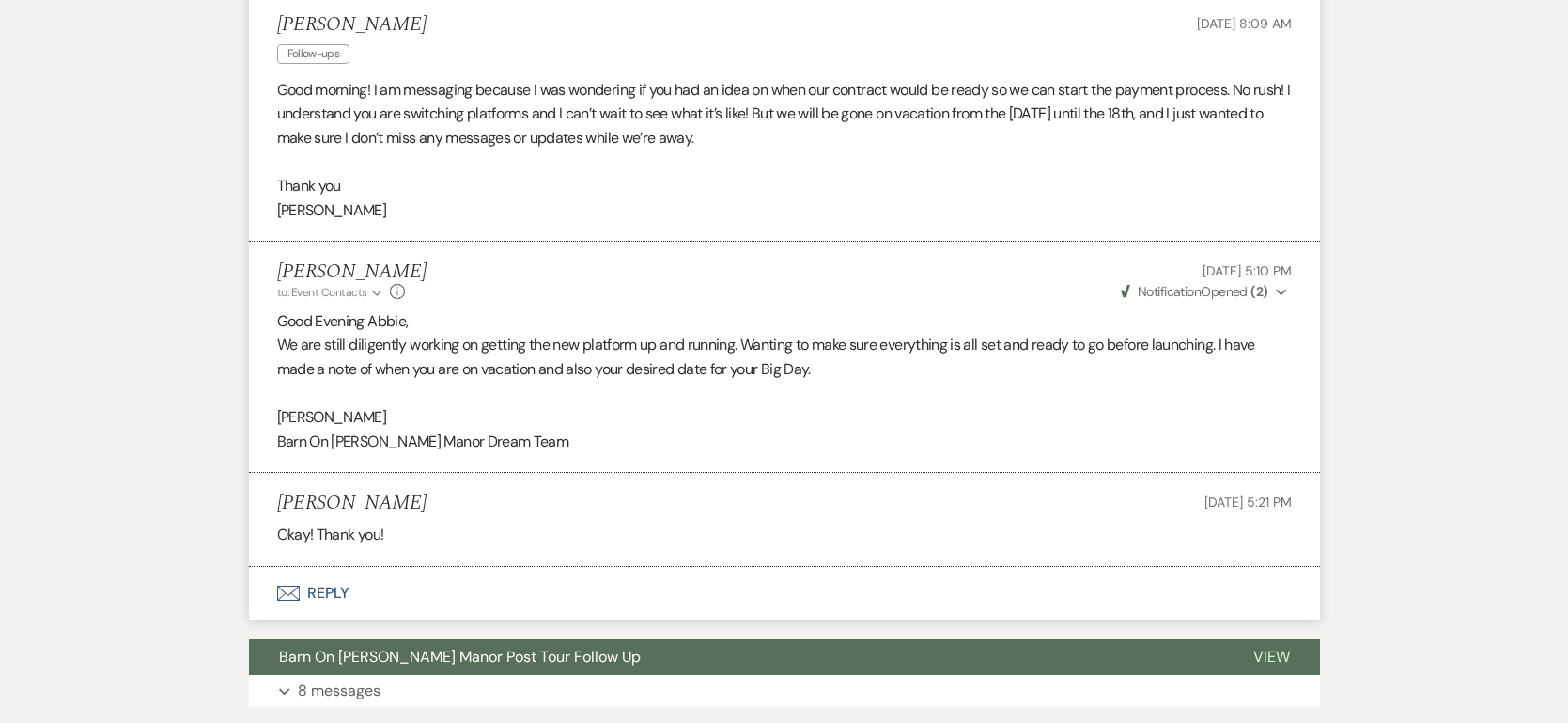
click at [325, 591] on button "Envelope Reply" at bounding box center [784, 593] width 1072 height 53
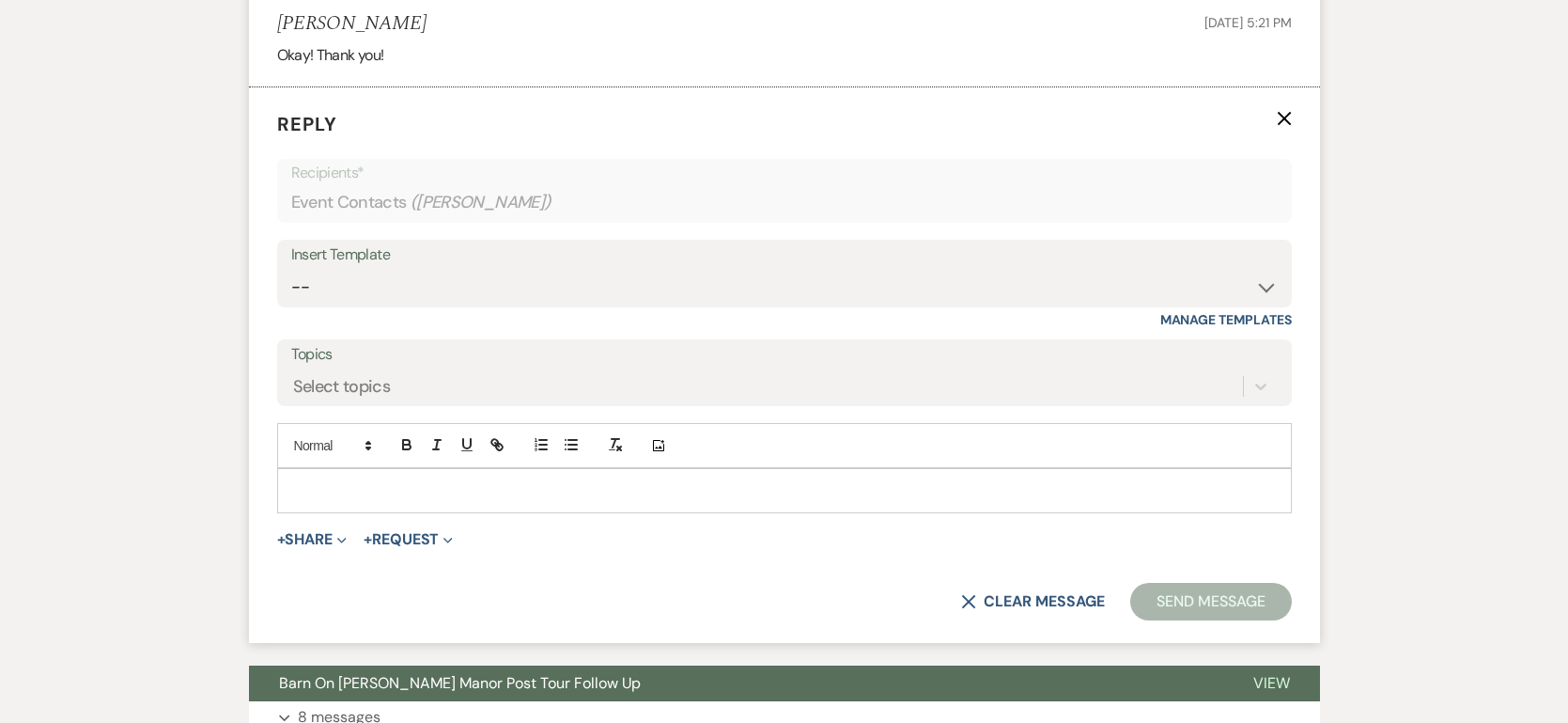
scroll to position [1221, 0]
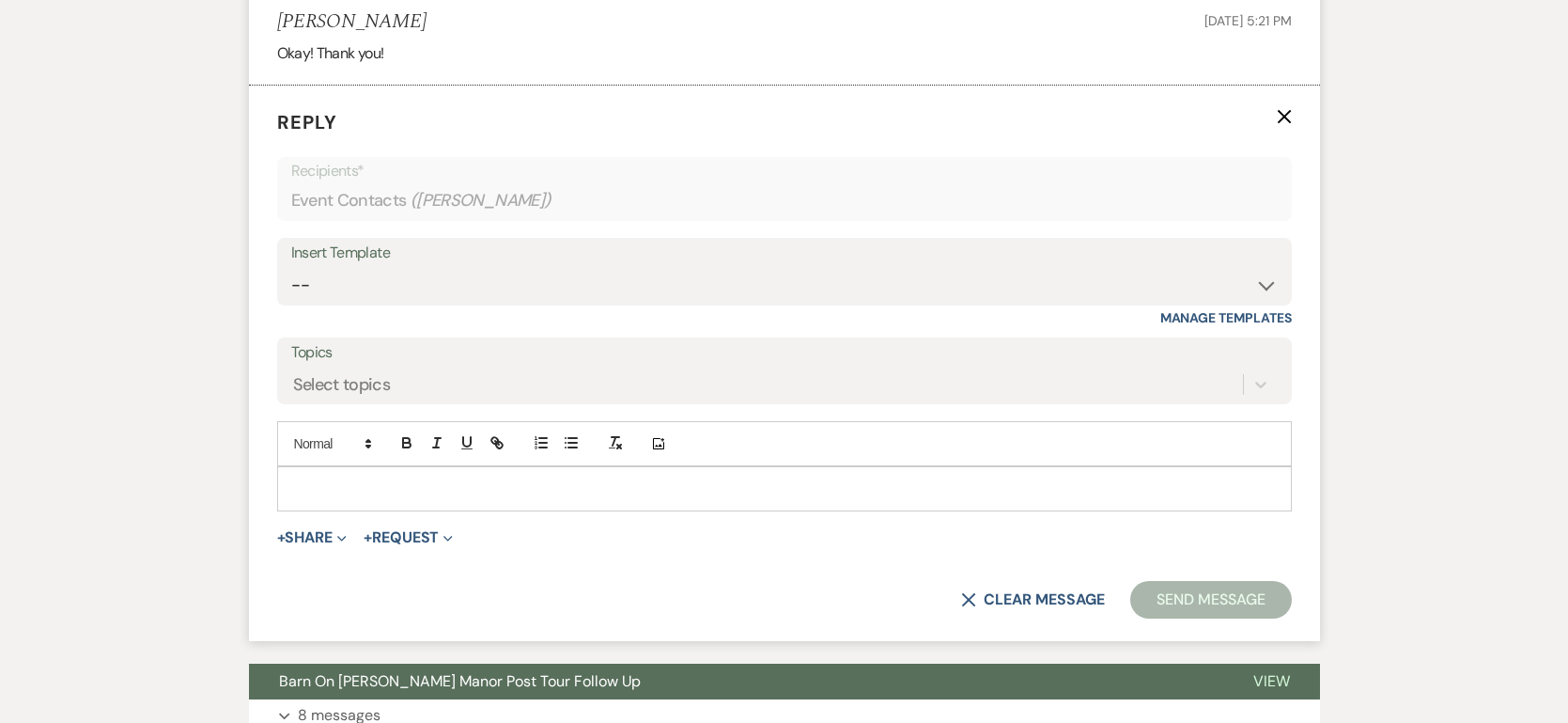
click at [336, 482] on p at bounding box center [784, 489] width 985 height 21
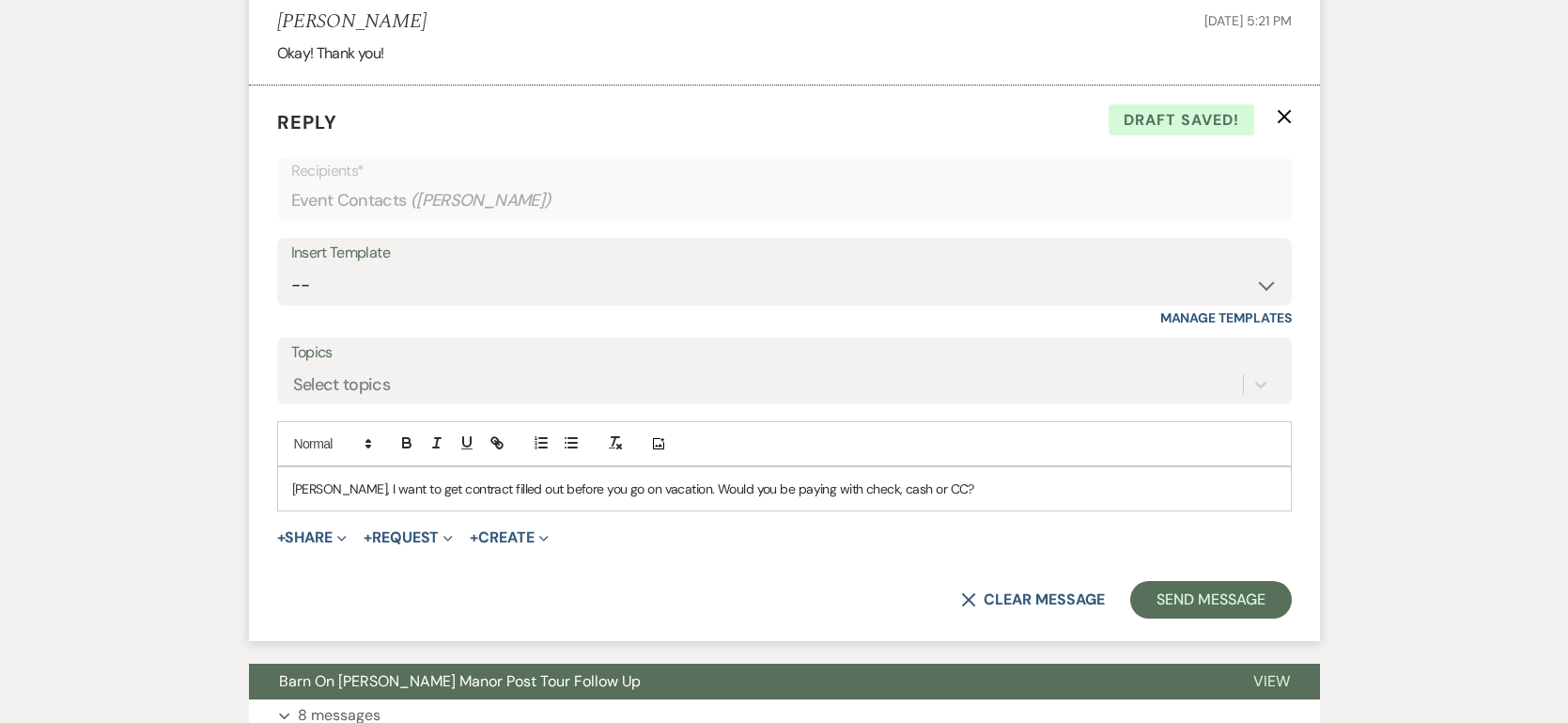
click at [803, 492] on p "[PERSON_NAME], I want to get contract filled out before you go on vacation. Wou…" at bounding box center [784, 489] width 985 height 21
click at [439, 498] on div "[PERSON_NAME], I want to get contract filled out before you go on vacation. Wou…" at bounding box center [784, 489] width 1013 height 43
click at [520, 486] on p "[PERSON_NAME], I want to get the contract filled out before you go on vacation.…" at bounding box center [784, 489] width 985 height 21
click at [1017, 492] on p "[PERSON_NAME], I want to get the contract filled out and signed before you go o…" at bounding box center [784, 489] width 985 height 21
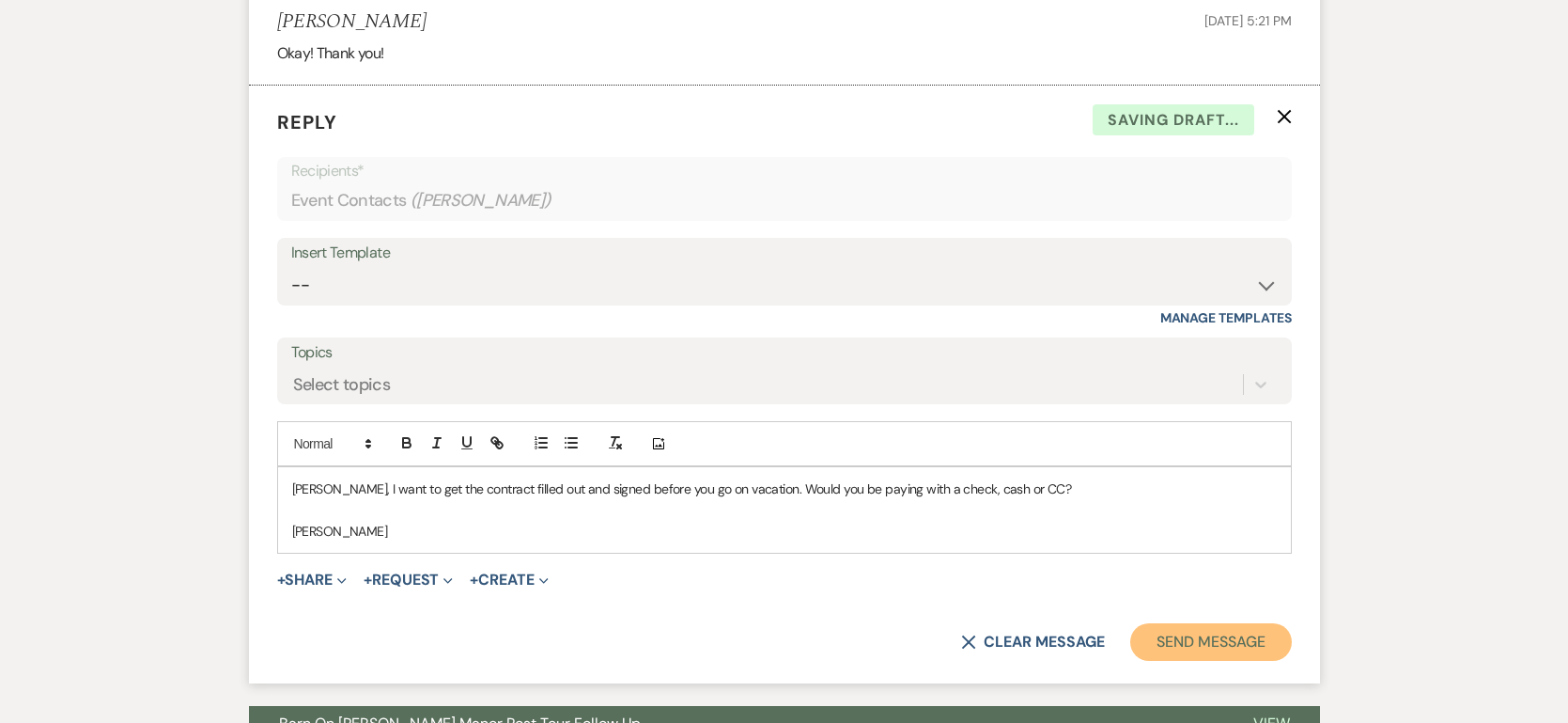
click at [1240, 638] on button "Send Message" at bounding box center [1210, 642] width 160 height 37
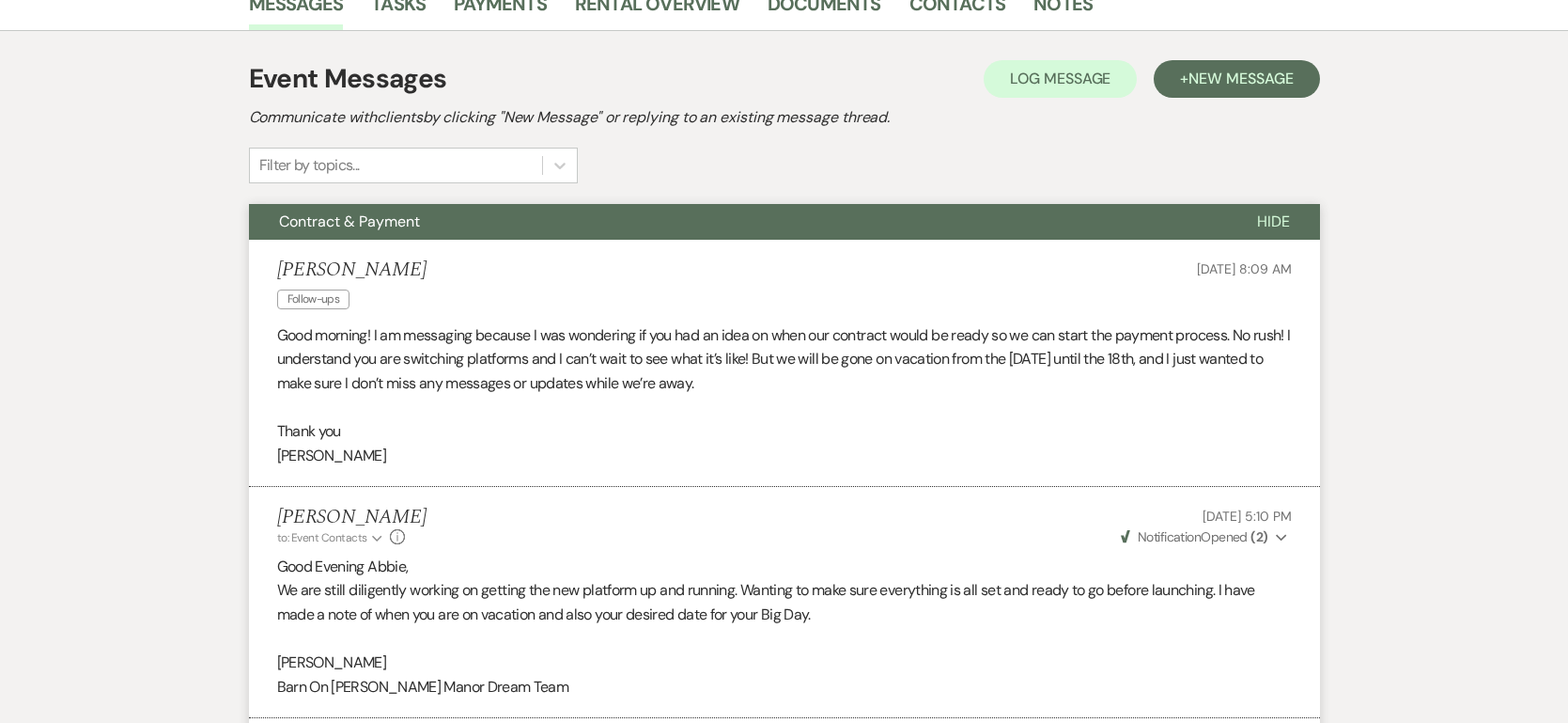
scroll to position [0, 0]
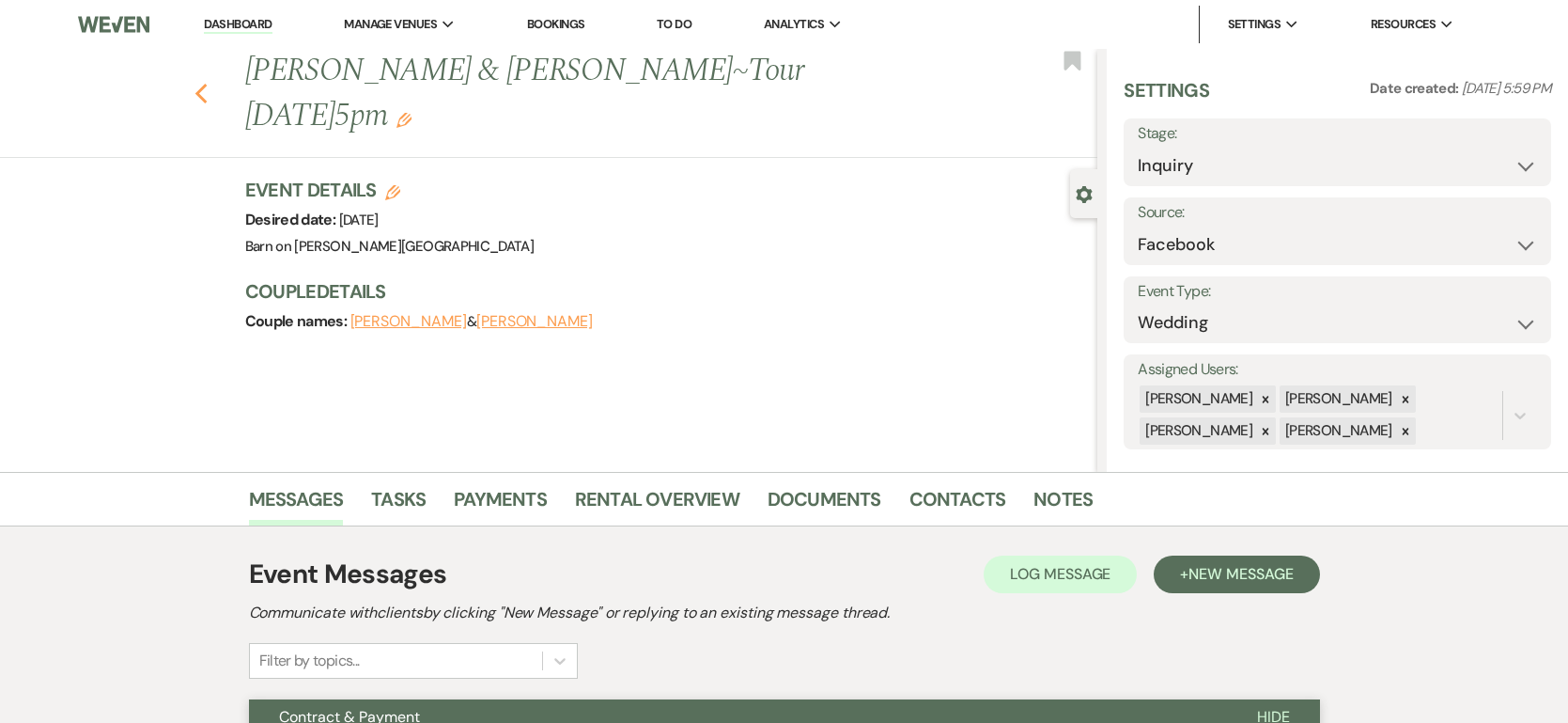
click at [198, 84] on use "button" at bounding box center [200, 94] width 13 height 21
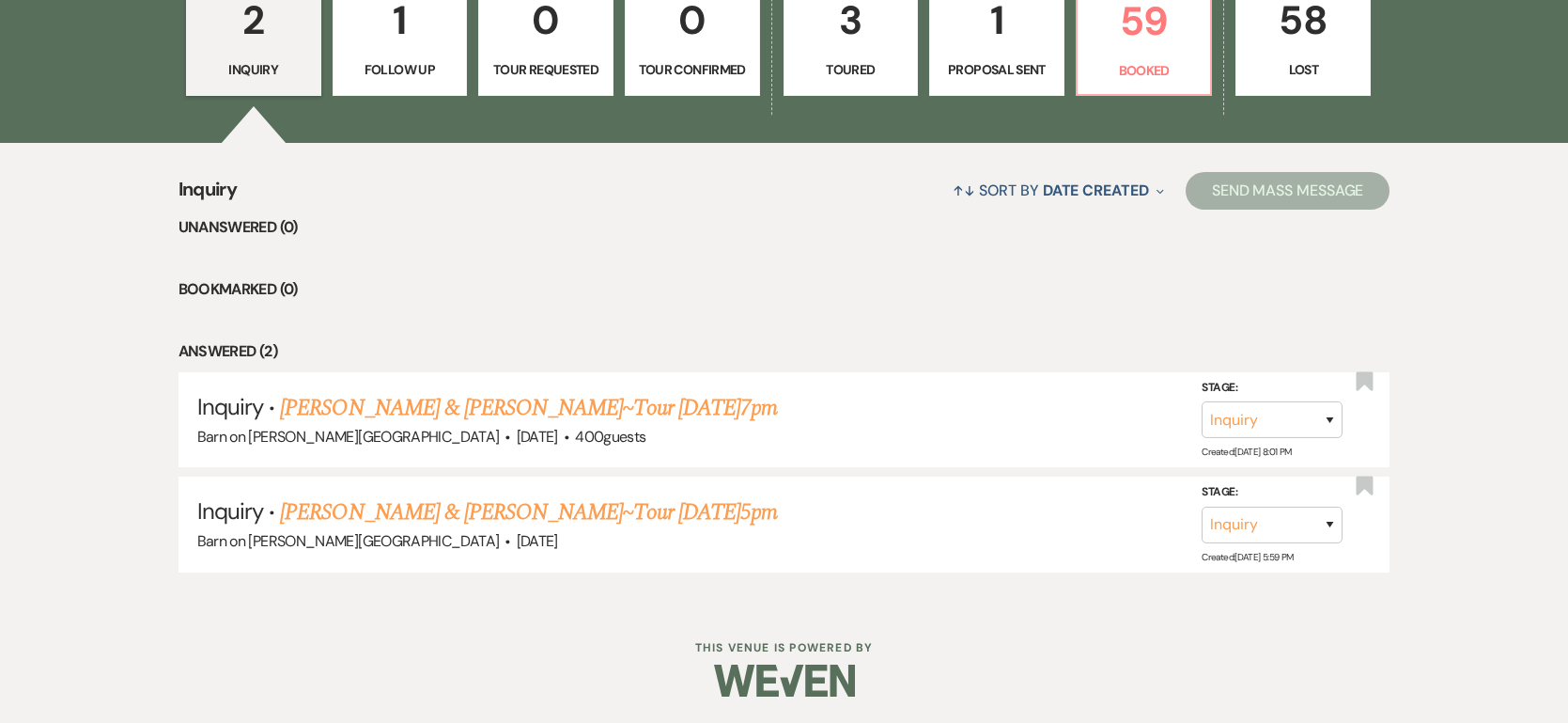
click at [655, 254] on ul "Unanswered (0) Bookmarked (0) Answered (2) Inquiry · [PERSON_NAME] & [PERSON_NA…" at bounding box center [784, 393] width 1212 height 357
click at [404, 49] on p "1" at bounding box center [400, 20] width 110 height 63
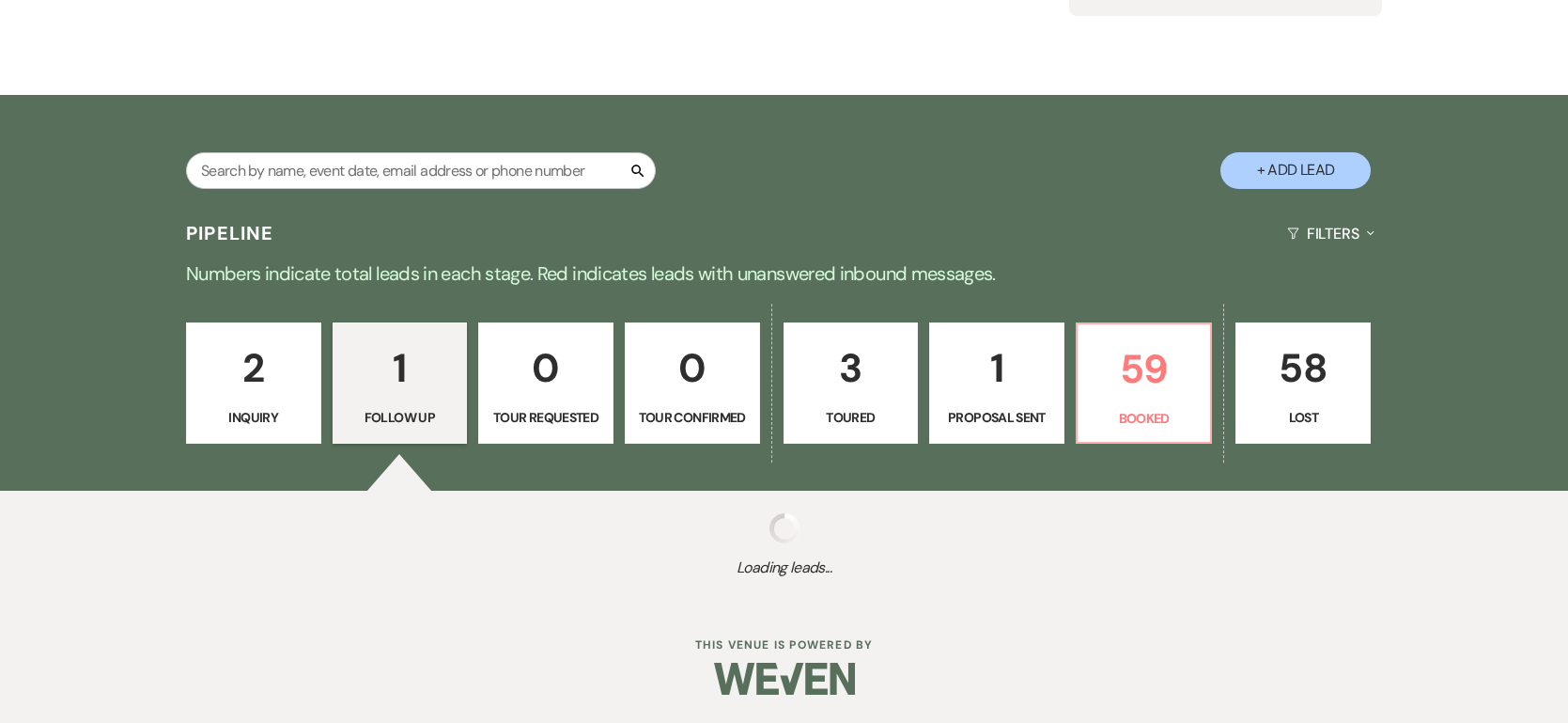
scroll to position [499, 0]
select select "9"
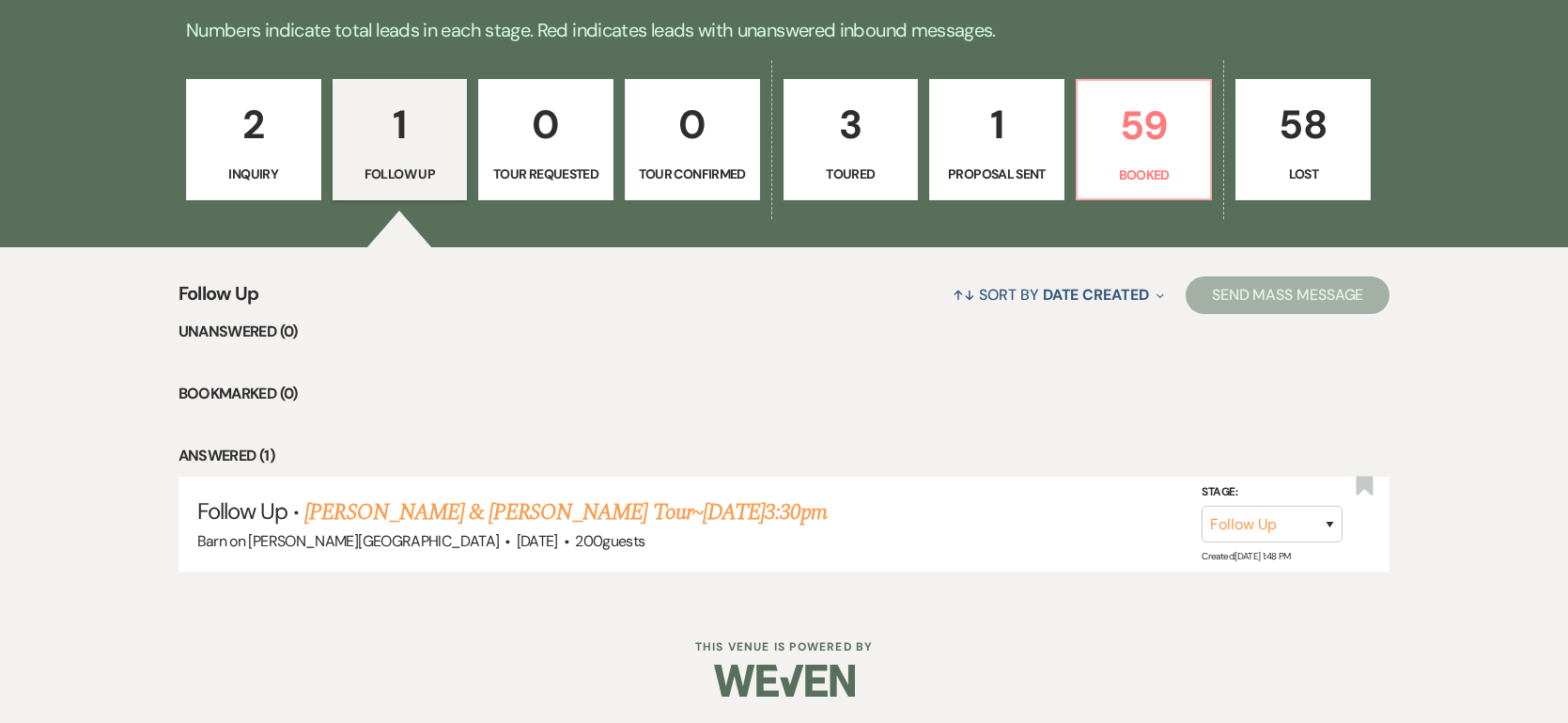
click at [834, 172] on p "Toured" at bounding box center [851, 173] width 110 height 21
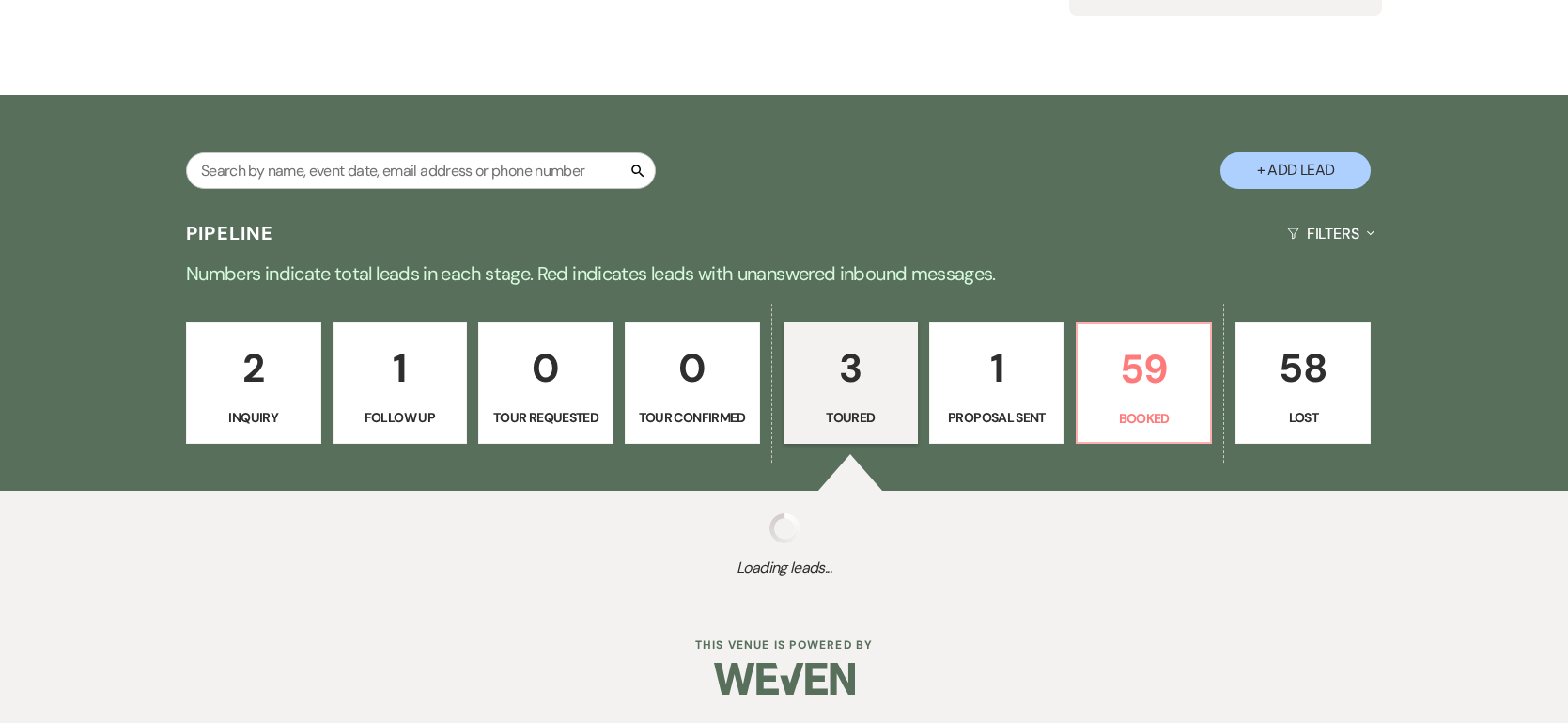
select select "5"
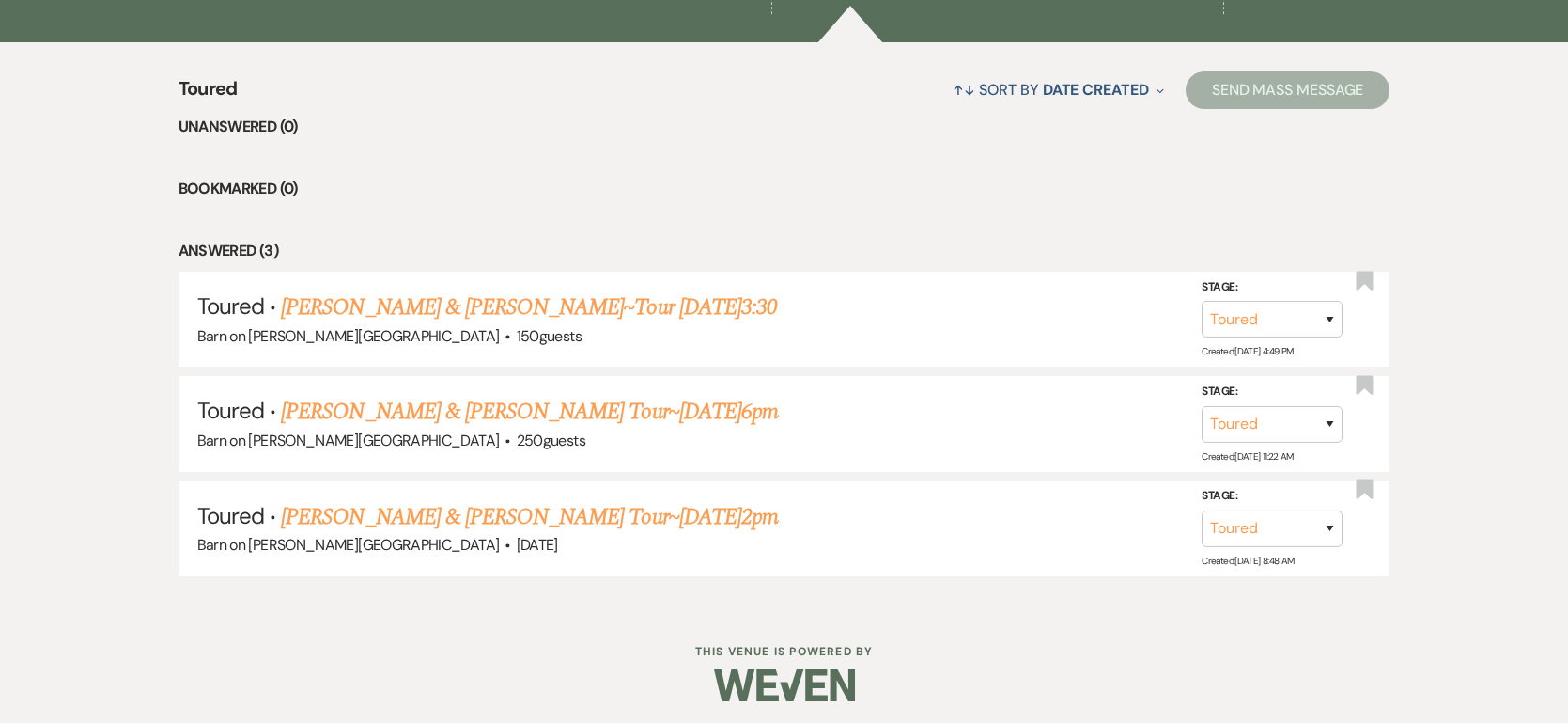
scroll to position [705, 0]
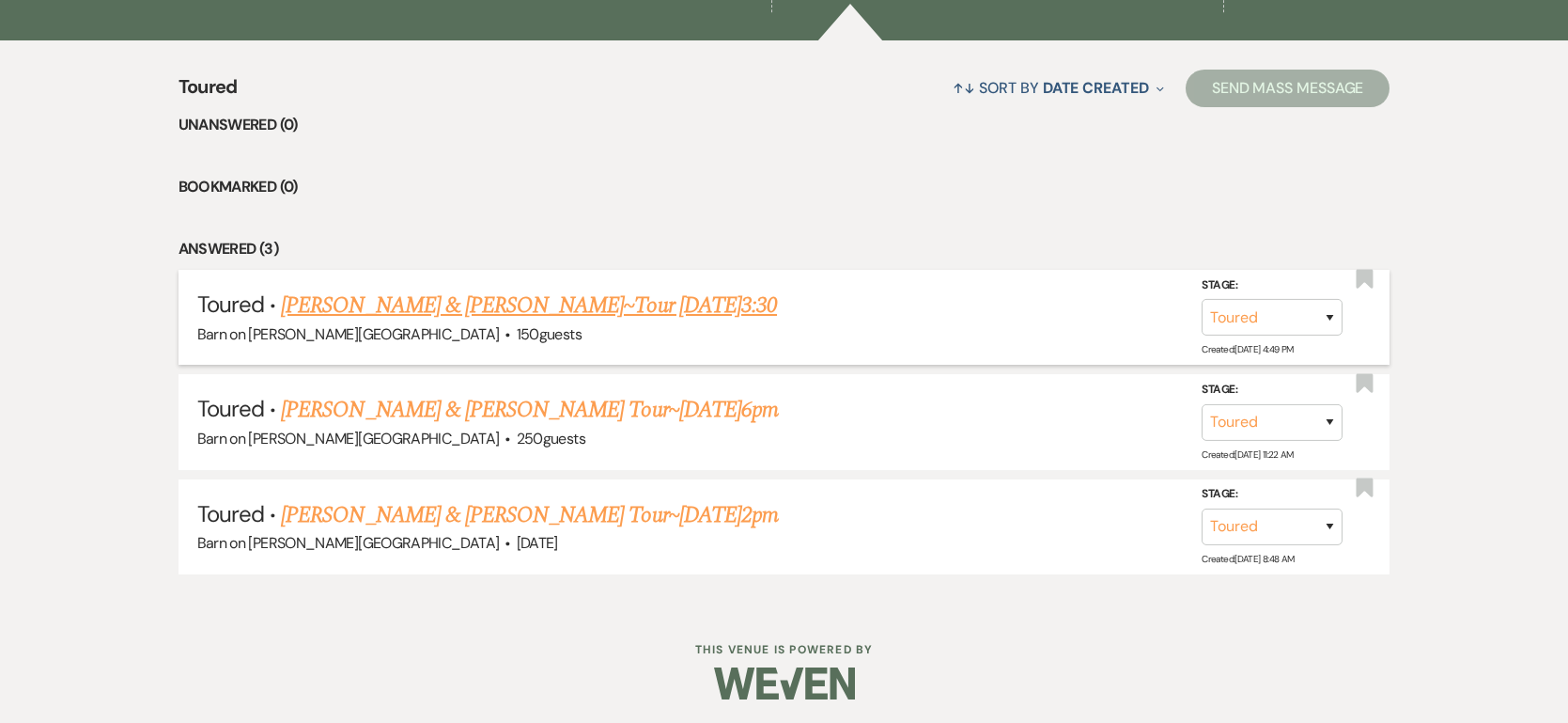
click at [531, 306] on link "[PERSON_NAME] & [PERSON_NAME]~Tour [DATE]3:30" at bounding box center [530, 305] width 496 height 34
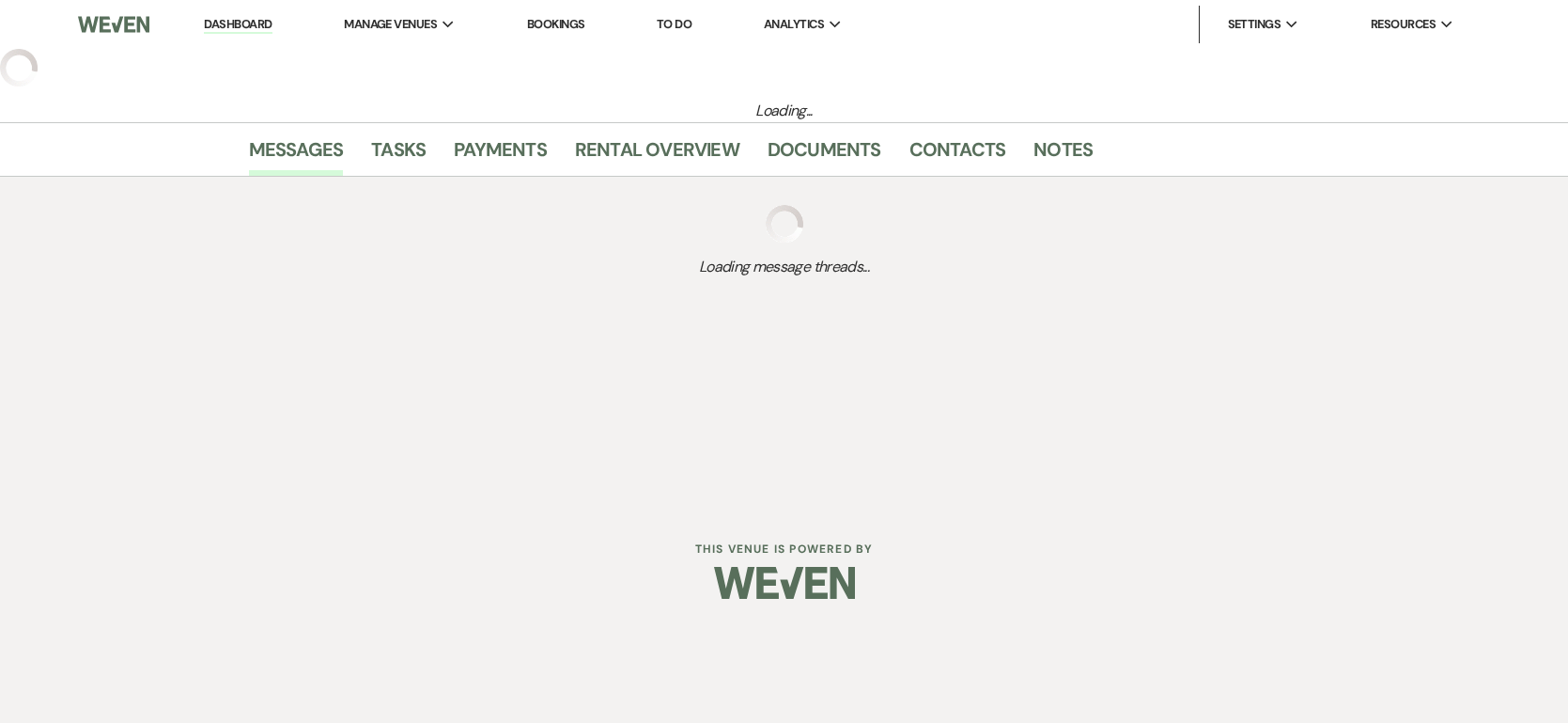
select select "5"
select select "6"
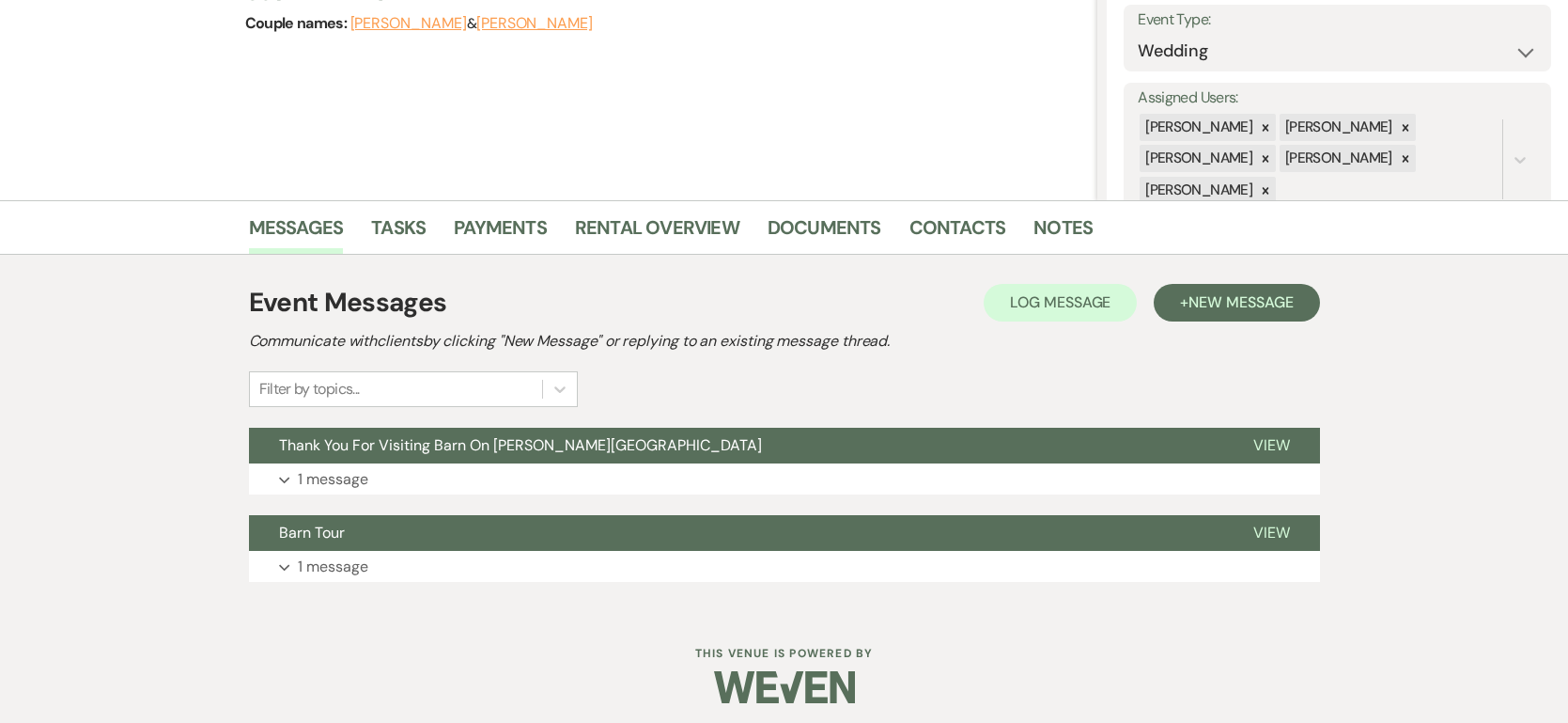
scroll to position [278, 0]
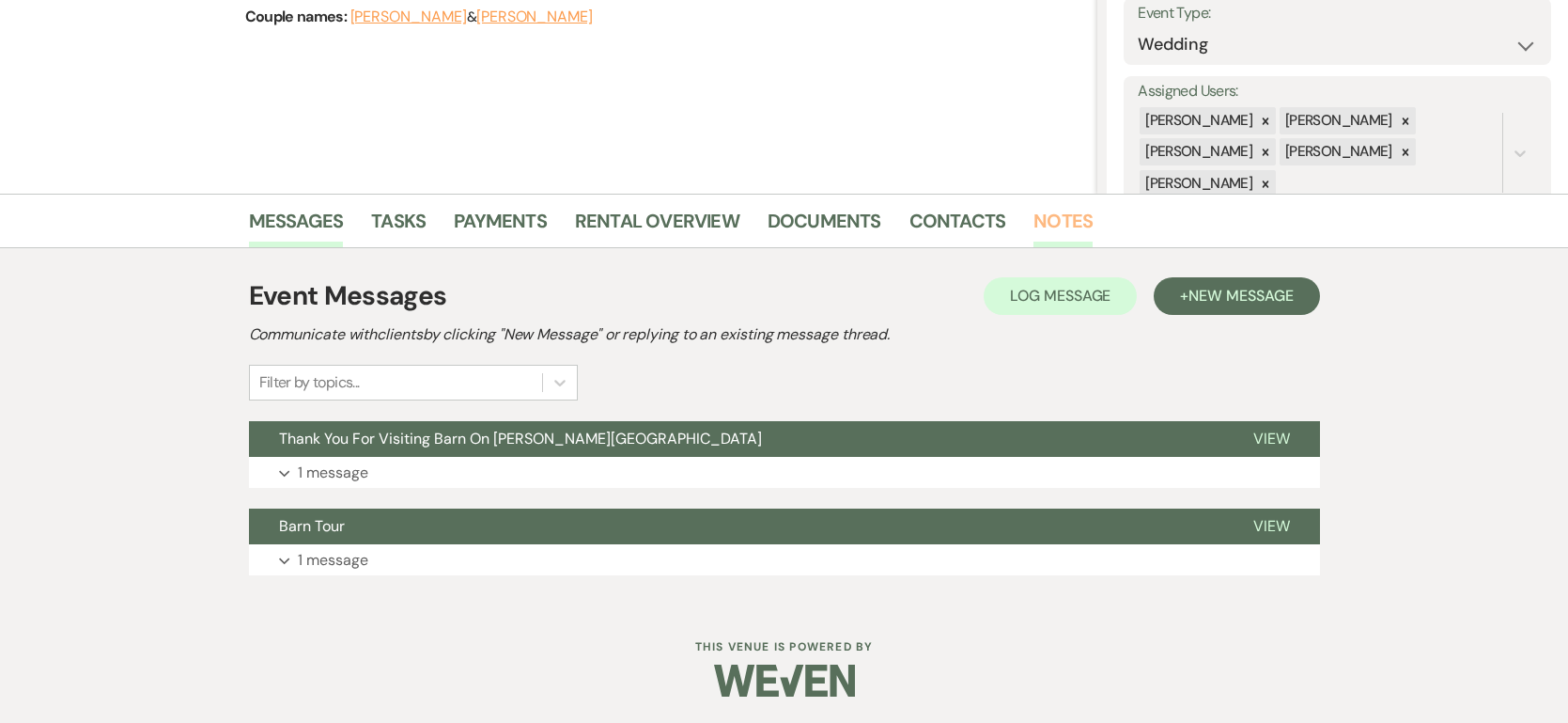
click at [1057, 220] on link "Notes" at bounding box center [1063, 227] width 60 height 41
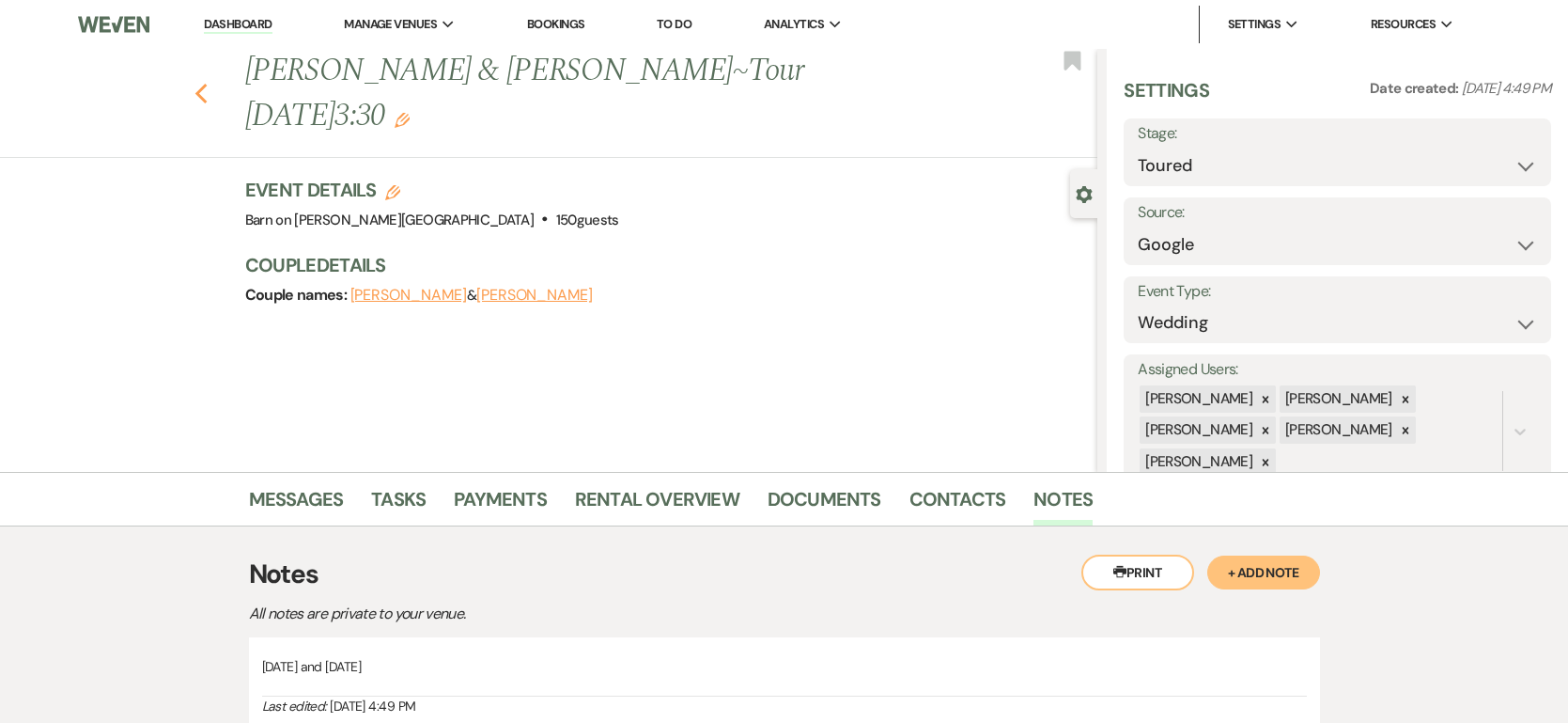
click at [198, 84] on use "button" at bounding box center [200, 94] width 13 height 21
select select "5"
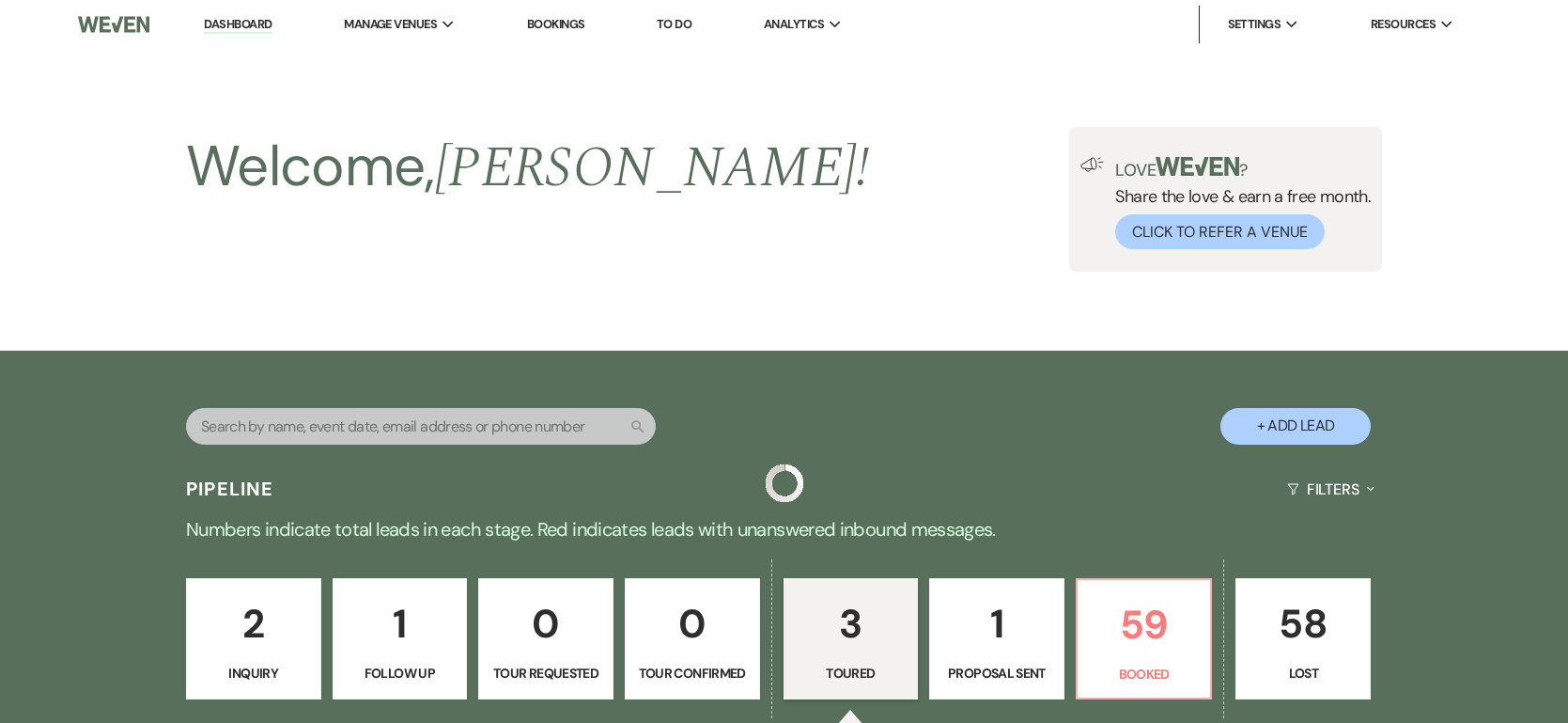
scroll to position [705, 0]
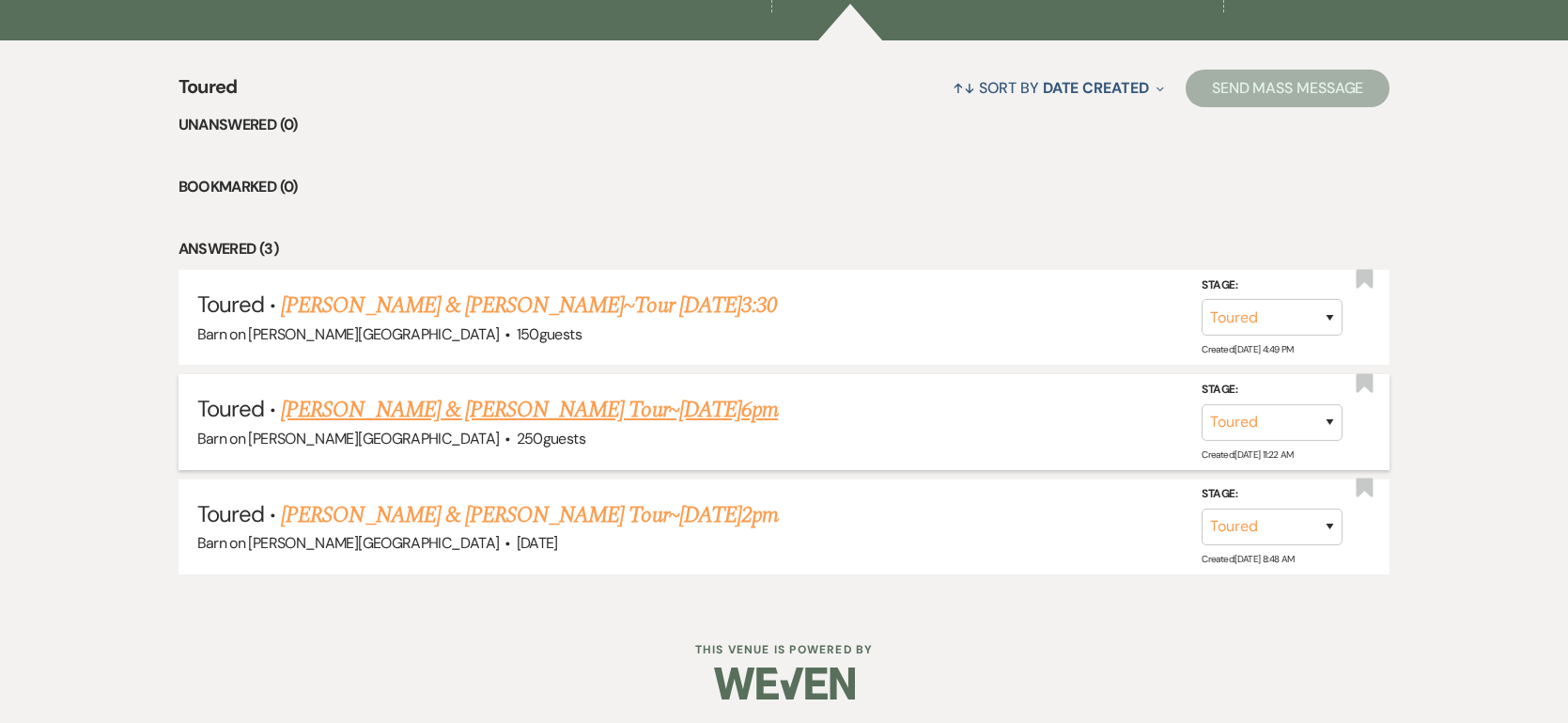
click at [429, 421] on link "[PERSON_NAME] & [PERSON_NAME] Tour~[DATE]6pm" at bounding box center [530, 409] width 497 height 34
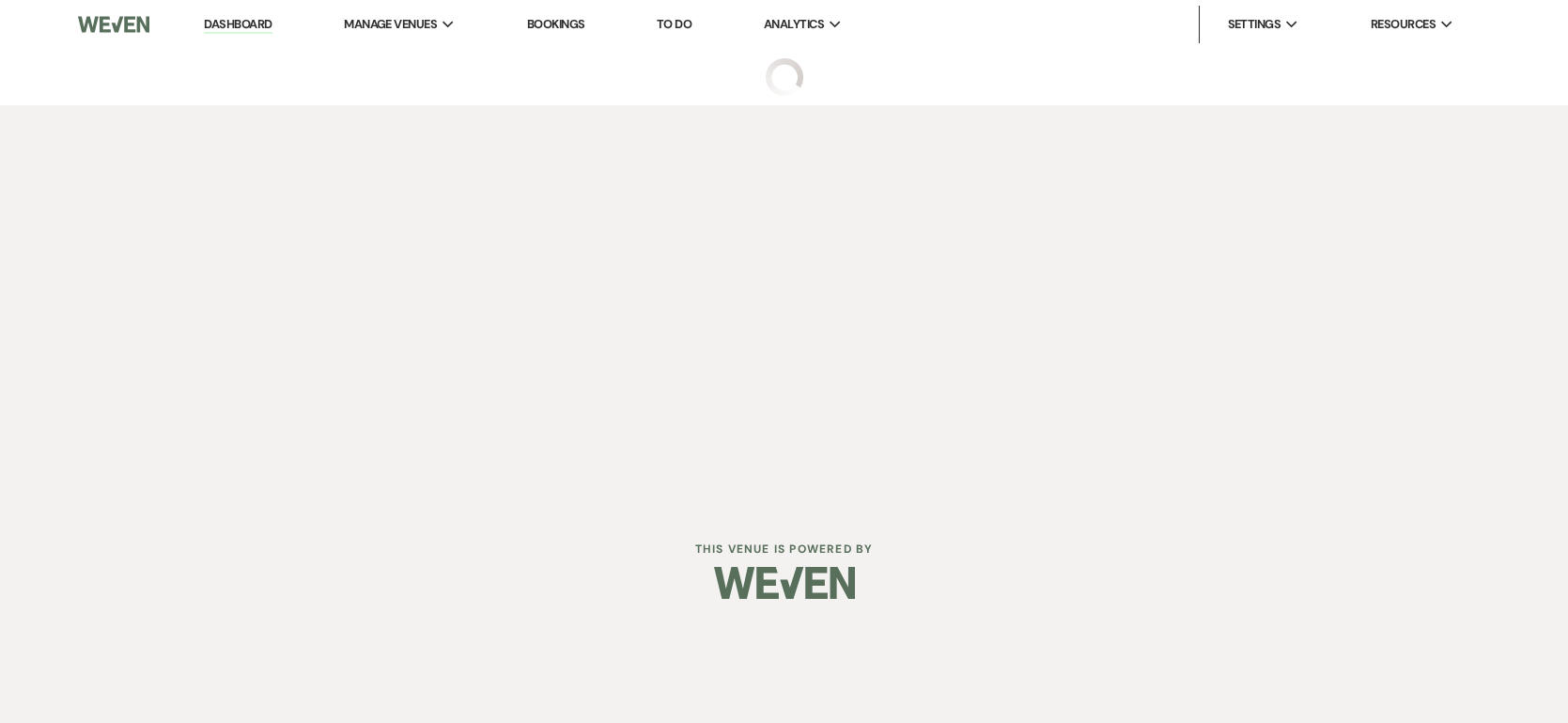
select select "5"
select select "6"
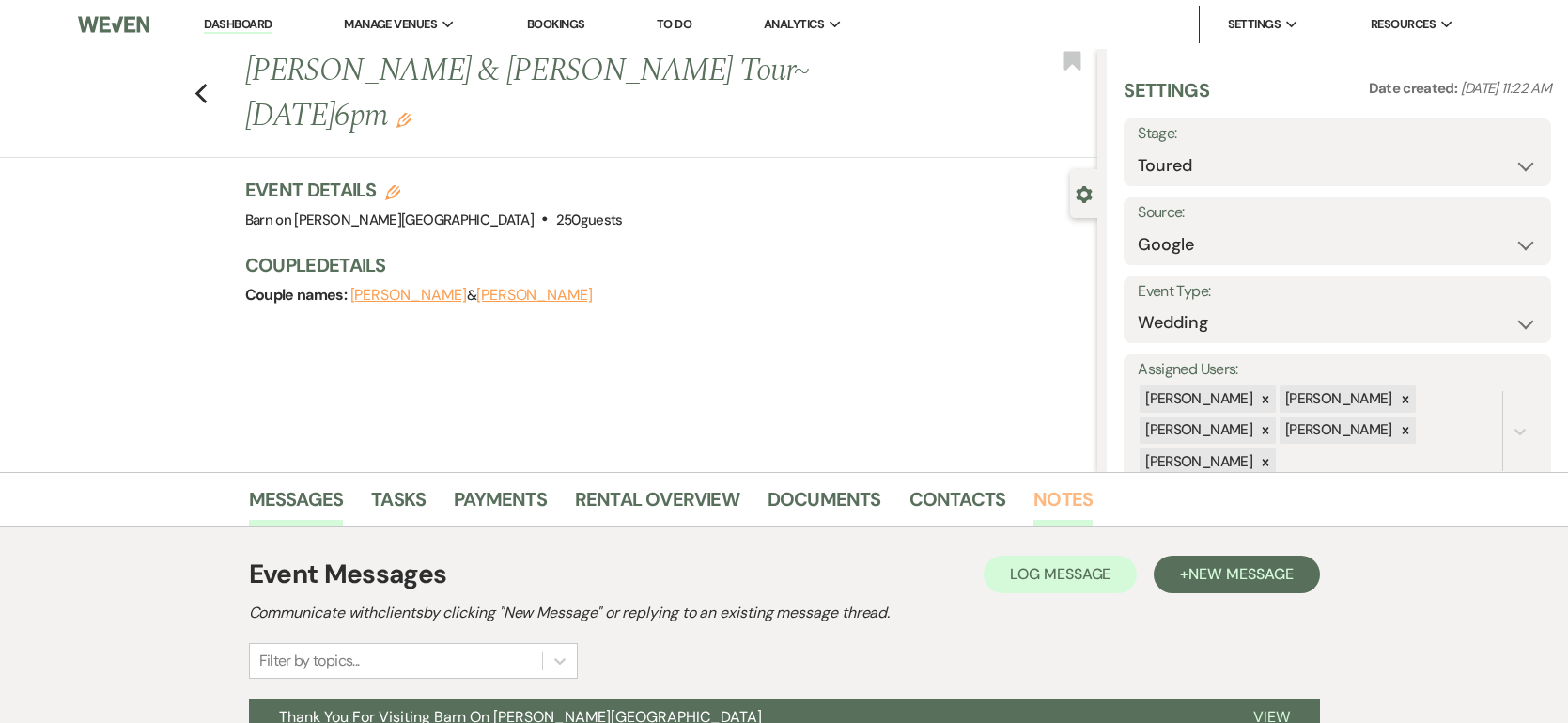
click at [1061, 496] on link "Notes" at bounding box center [1063, 504] width 60 height 41
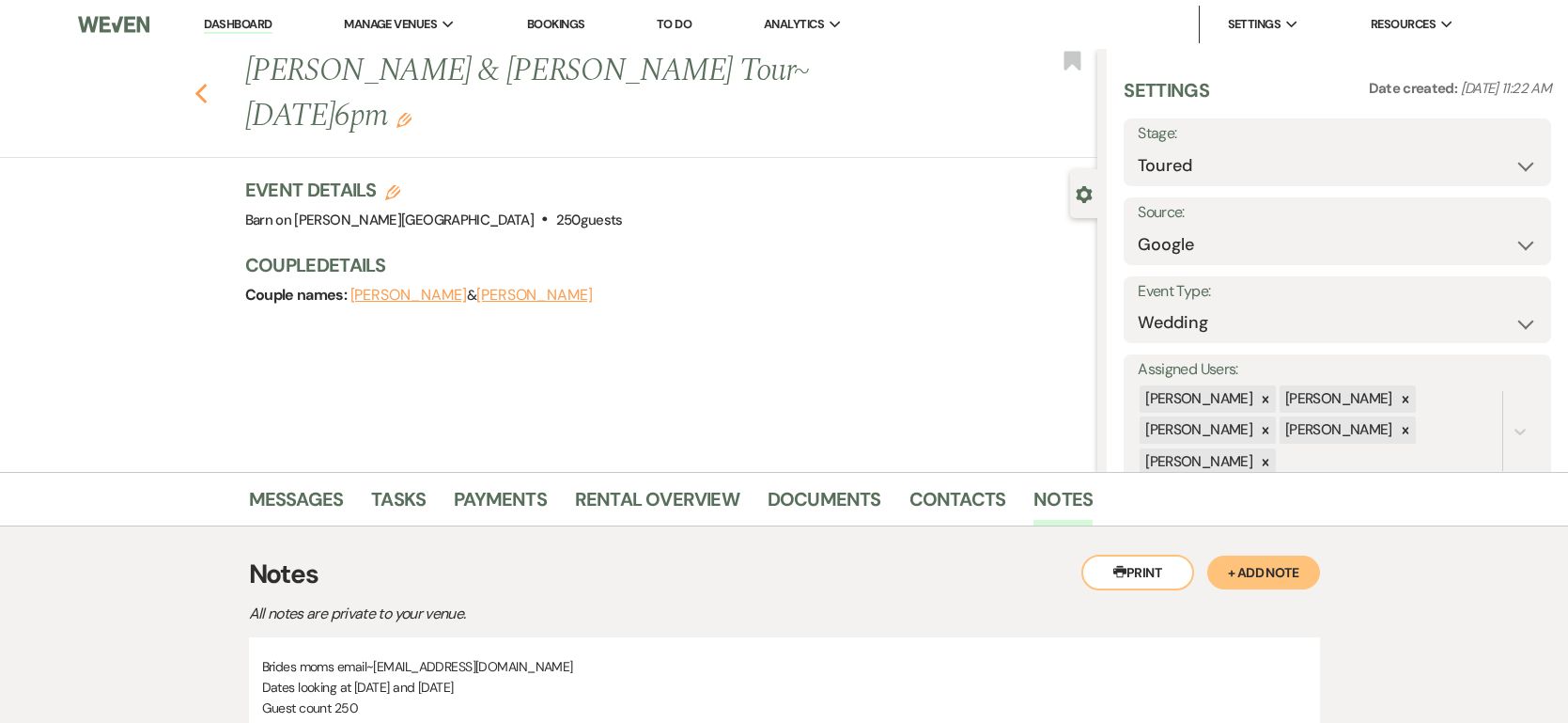
click at [194, 83] on icon "Previous" at bounding box center [201, 94] width 14 height 22
select select "5"
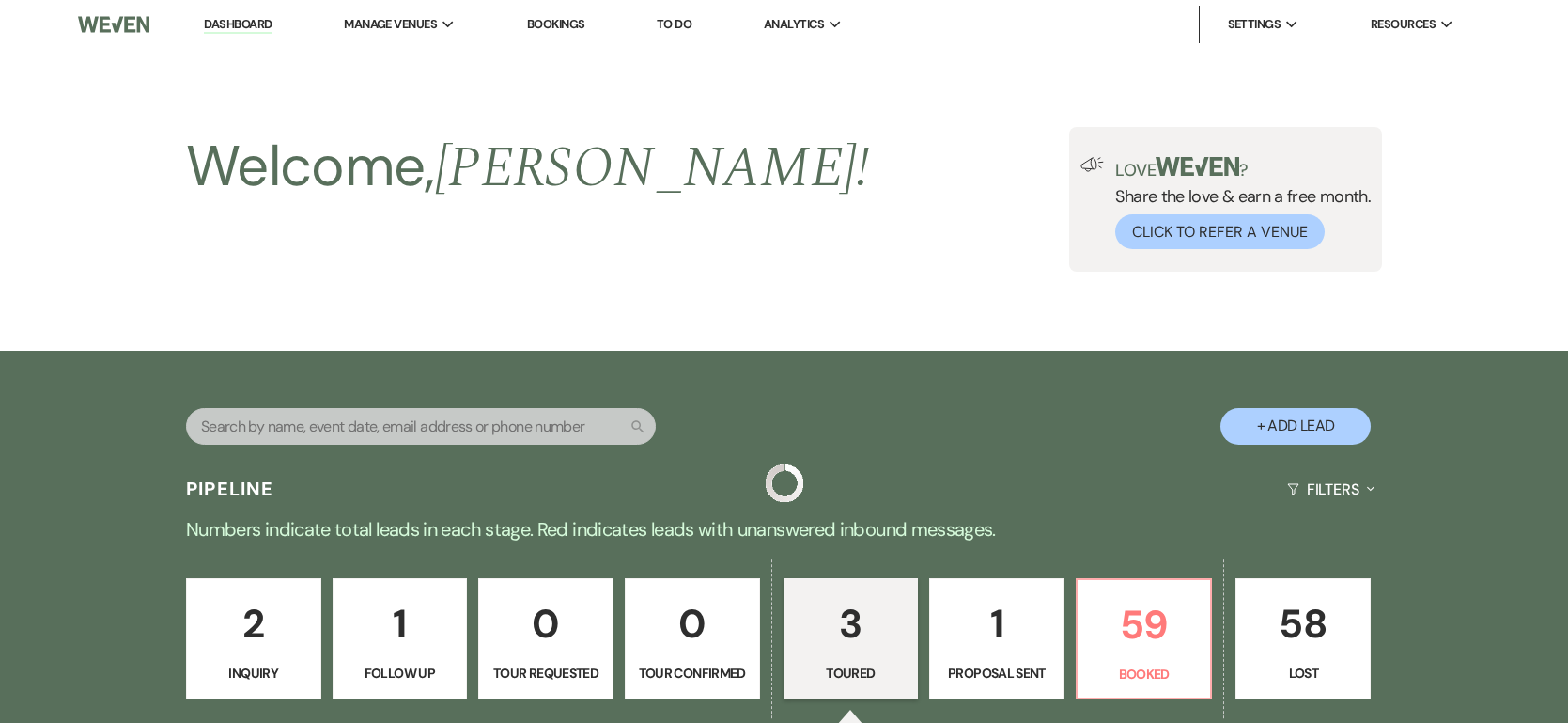
scroll to position [705, 0]
